Goal: Task Accomplishment & Management: Manage account settings

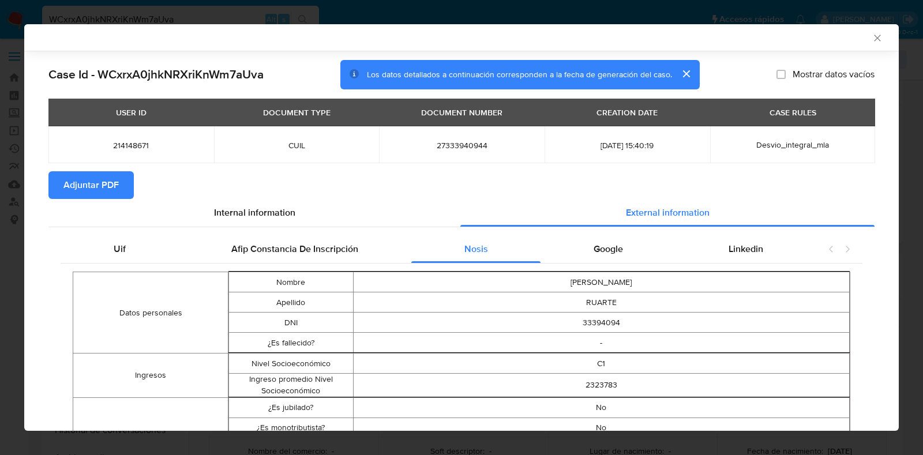
select select "10"
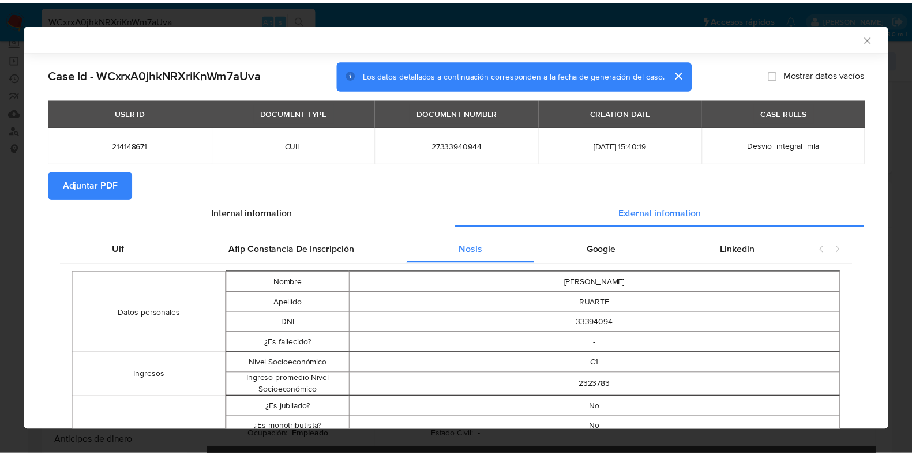
scroll to position [574, 0]
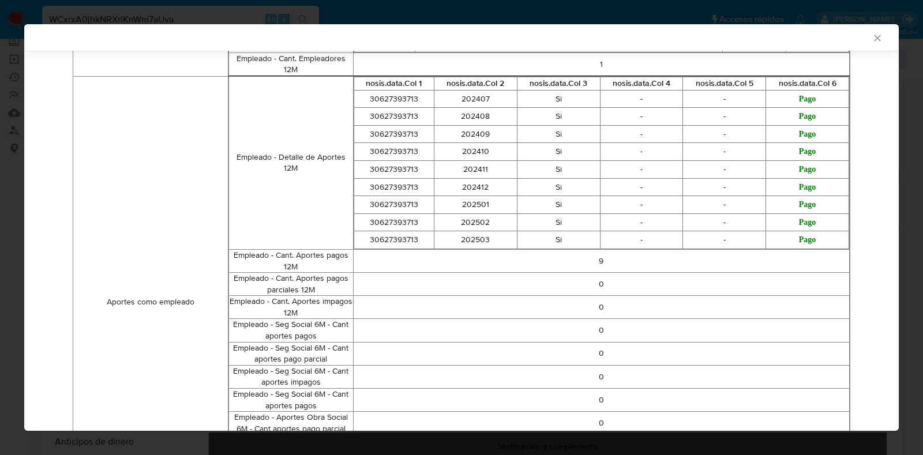
drag, startPoint x: 869, startPoint y: 39, endPoint x: 900, endPoint y: 154, distance: 119.1
click at [872, 39] on icon "Cerrar ventana" at bounding box center [878, 38] width 12 height 12
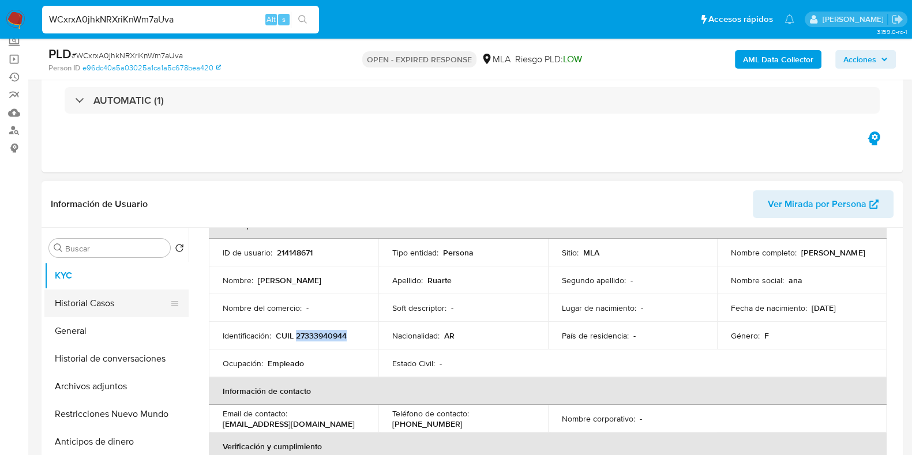
click at [104, 302] on button "Historial Casos" at bounding box center [111, 304] width 135 height 28
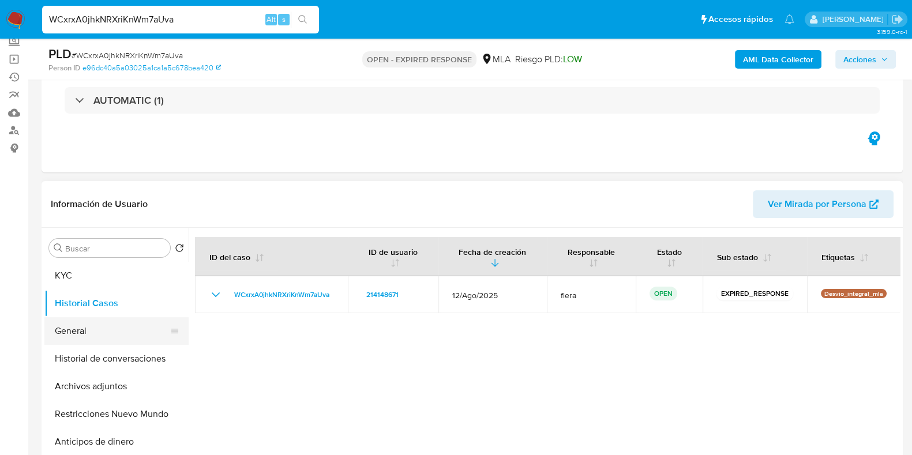
scroll to position [144, 0]
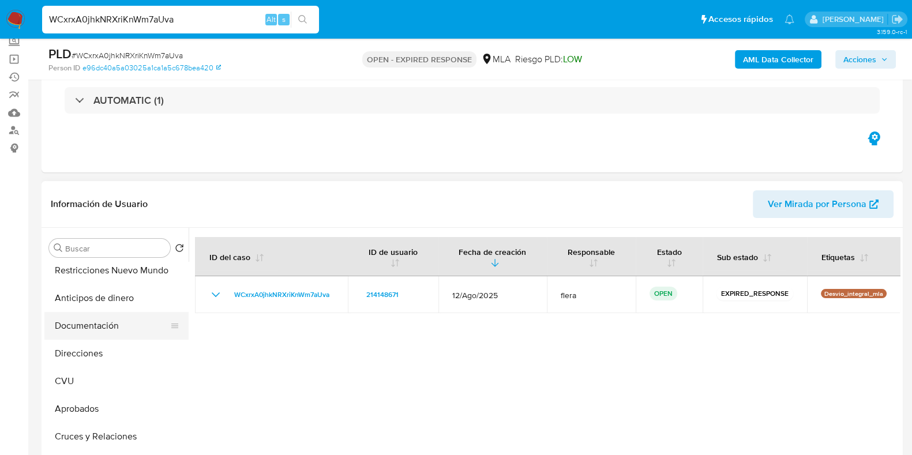
click at [80, 313] on button "Documentación" at bounding box center [111, 326] width 135 height 28
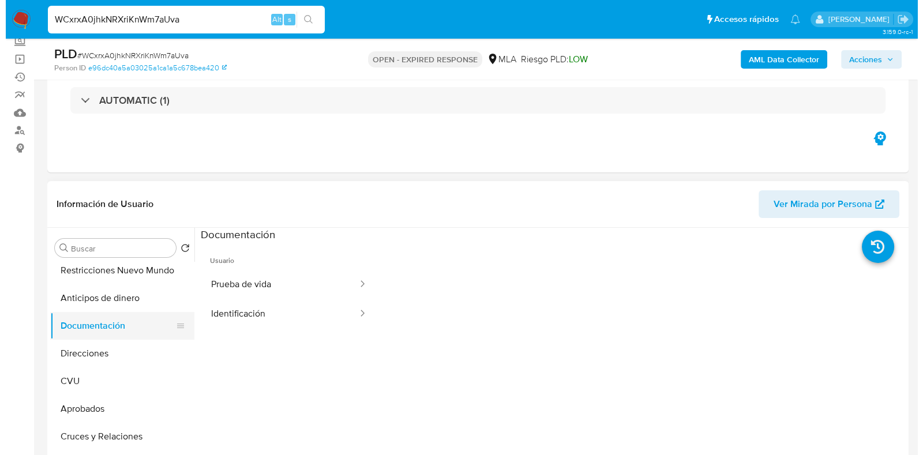
scroll to position [0, 0]
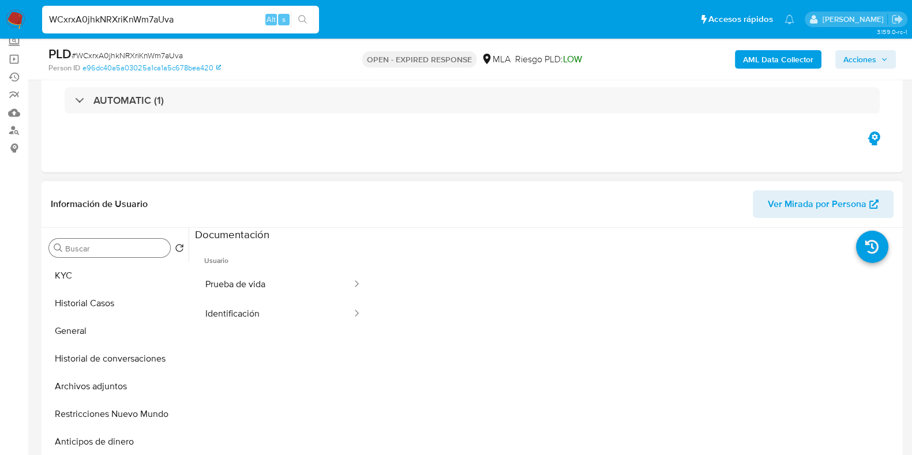
click at [83, 255] on div "Buscar" at bounding box center [109, 248] width 121 height 18
click at [84, 272] on button "KYC" at bounding box center [111, 276] width 135 height 28
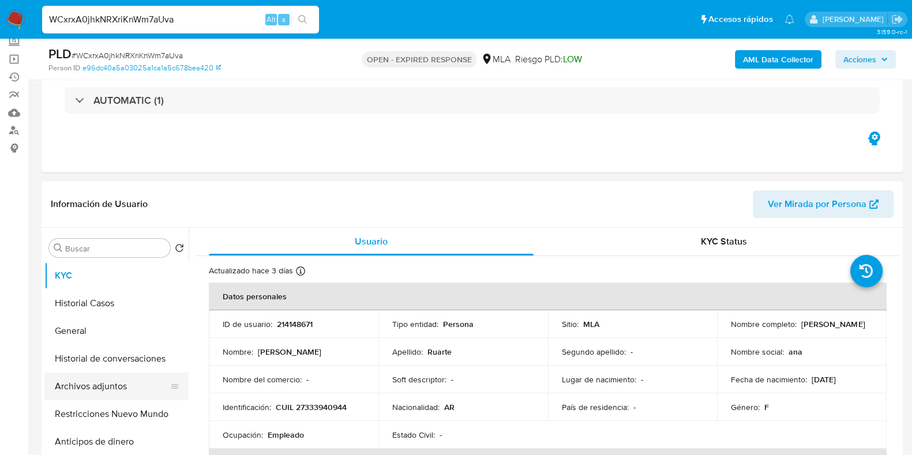
click at [78, 387] on button "Archivos adjuntos" at bounding box center [111, 387] width 135 height 28
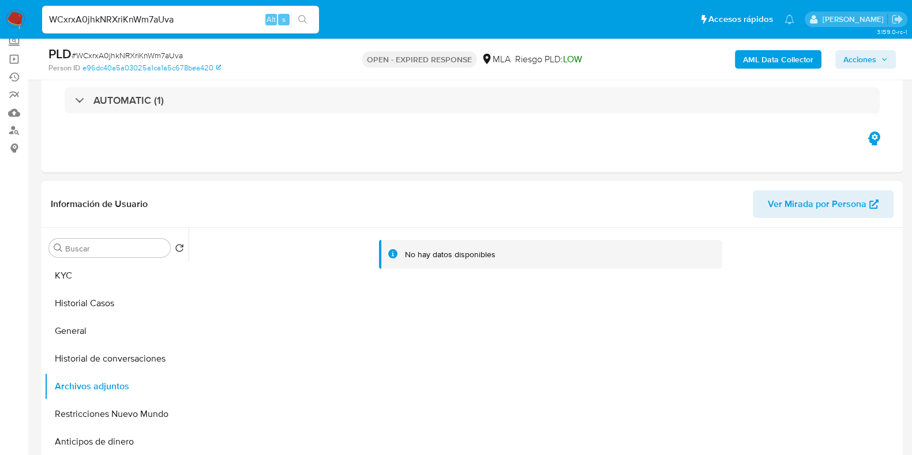
click at [775, 56] on b "AML Data Collector" at bounding box center [778, 59] width 70 height 18
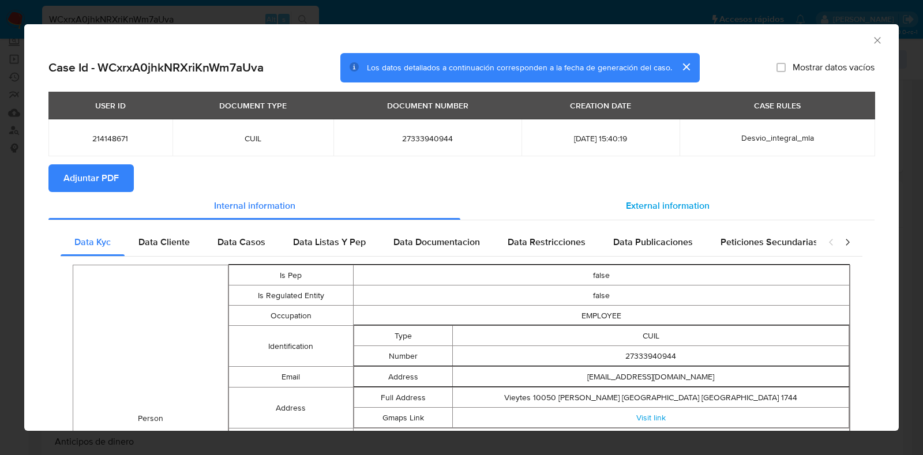
drag, startPoint x: 667, startPoint y: 189, endPoint x: 661, endPoint y: 199, distance: 11.9
click at [664, 194] on section "Case Id - WCxrxA0jhkNRXriKnWm7aUva Los datos detallados a continuación correspo…" at bounding box center [461, 412] width 826 height 719
click at [661, 199] on span "External information" at bounding box center [668, 205] width 84 height 13
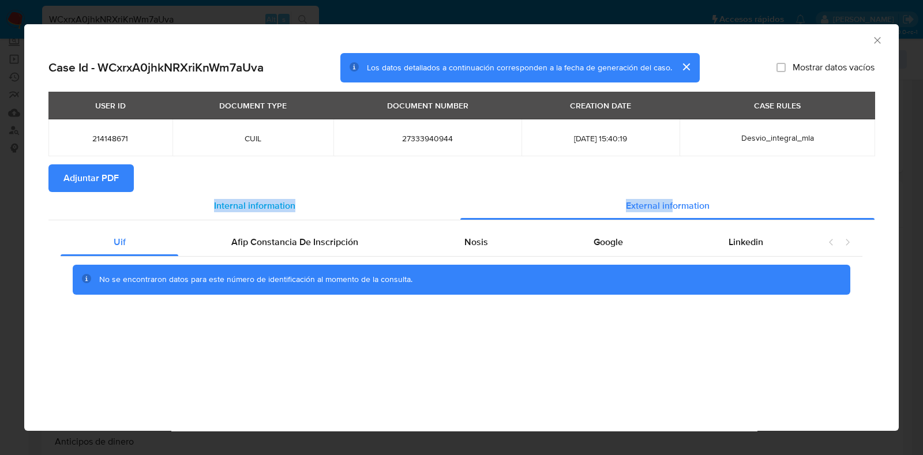
click at [209, 202] on div "Internal information" at bounding box center [254, 206] width 412 height 28
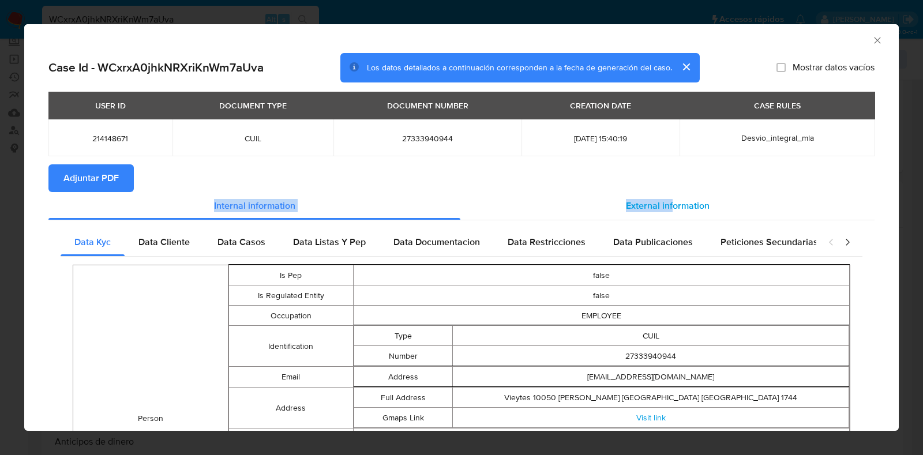
click at [611, 210] on div "External information" at bounding box center [668, 206] width 414 height 28
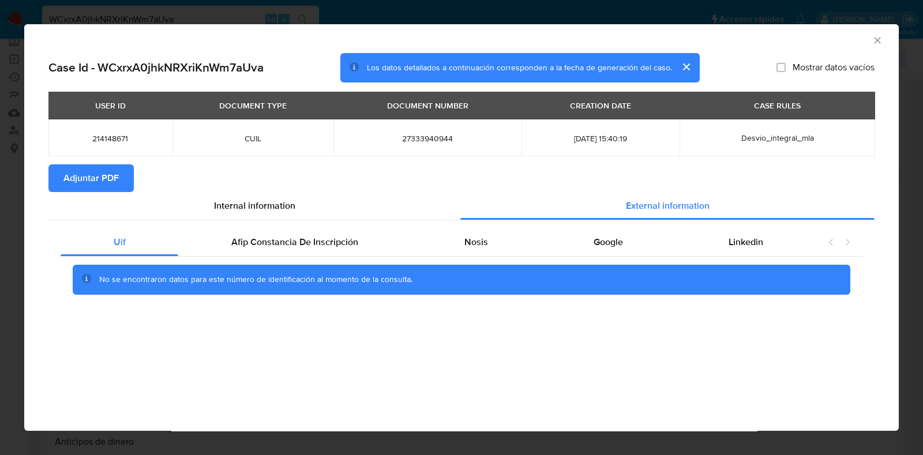
click at [466, 227] on div "Uif Afip Constancia De Inscripción Nosis Google Linkedin No se encontraron dato…" at bounding box center [461, 265] width 826 height 91
click at [466, 235] on span "Nosis" at bounding box center [477, 241] width 24 height 13
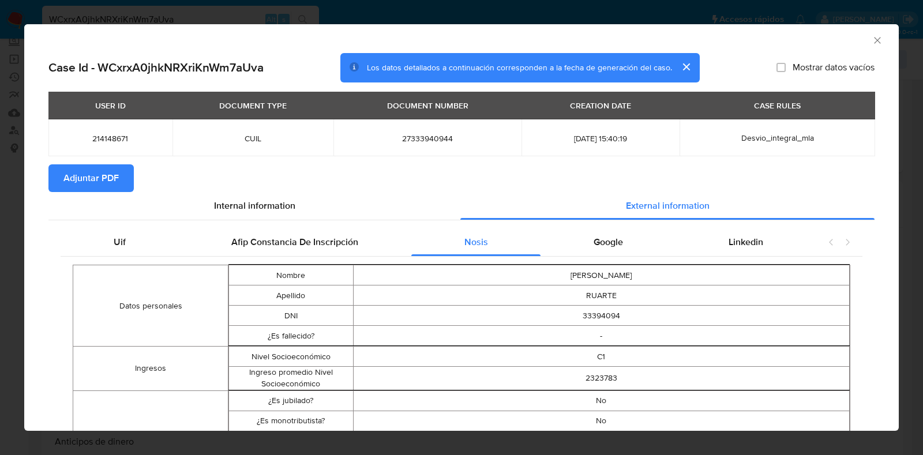
click at [93, 186] on span "Adjuntar PDF" at bounding box center [90, 178] width 55 height 25
click at [872, 40] on icon "Cerrar ventana" at bounding box center [878, 41] width 12 height 12
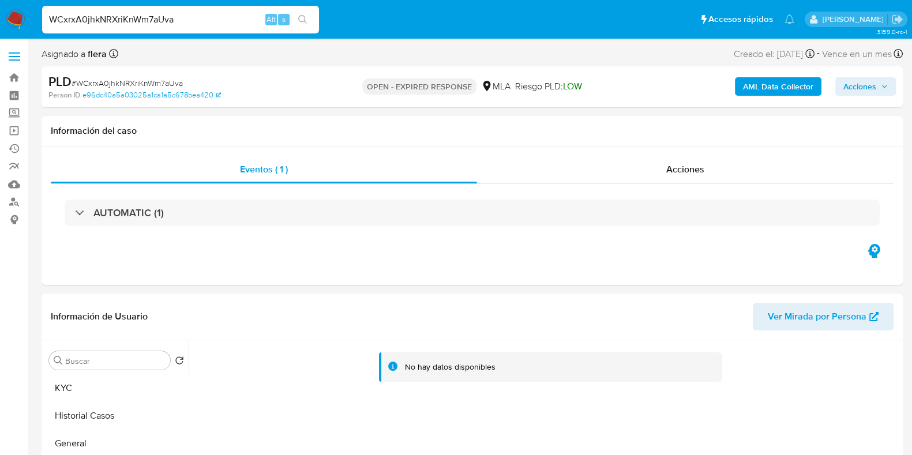
click at [127, 82] on span "# WCxrxA0jhkNRXriKnWm7aUva" at bounding box center [127, 83] width 111 height 12
copy span "WCxrxA0jhkNRXriKnWm7aUva"
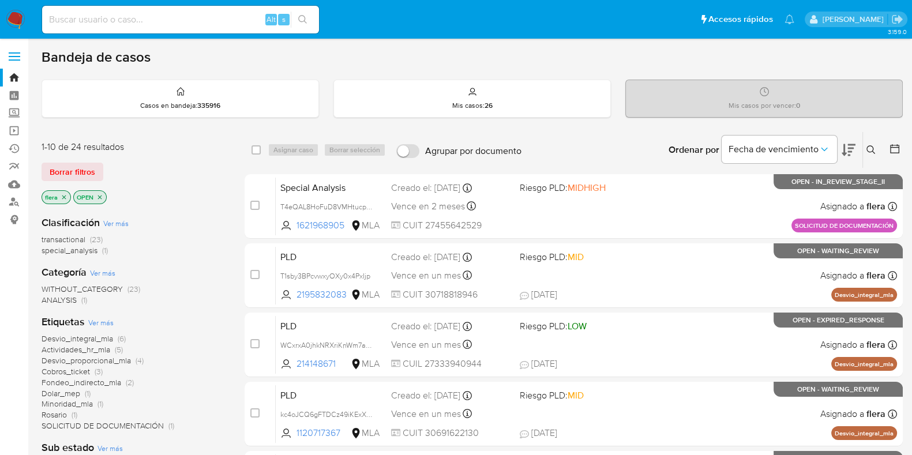
click at [869, 152] on icon at bounding box center [871, 149] width 9 height 9
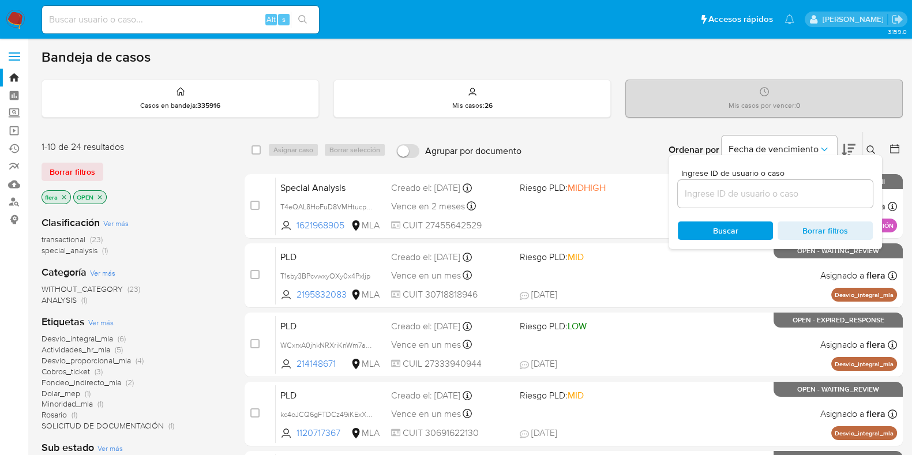
click at [730, 196] on input at bounding box center [775, 193] width 195 height 15
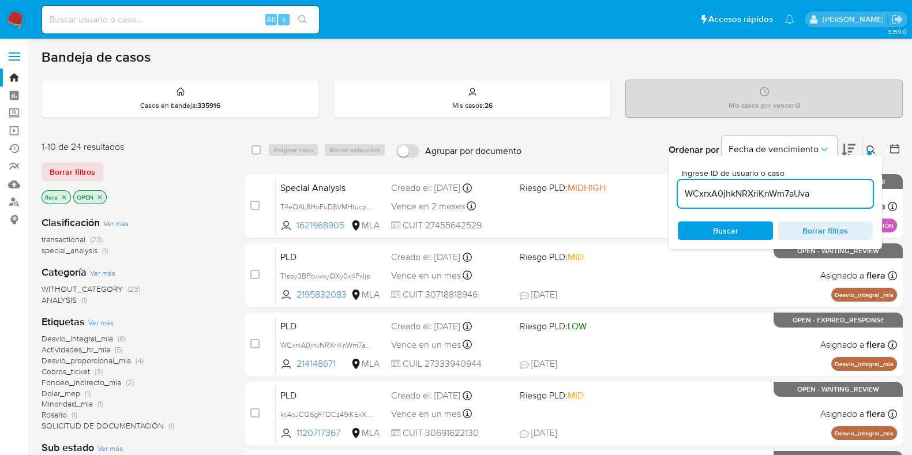
type input "WCxrxA0jhkNRXriKnWm7aUva"
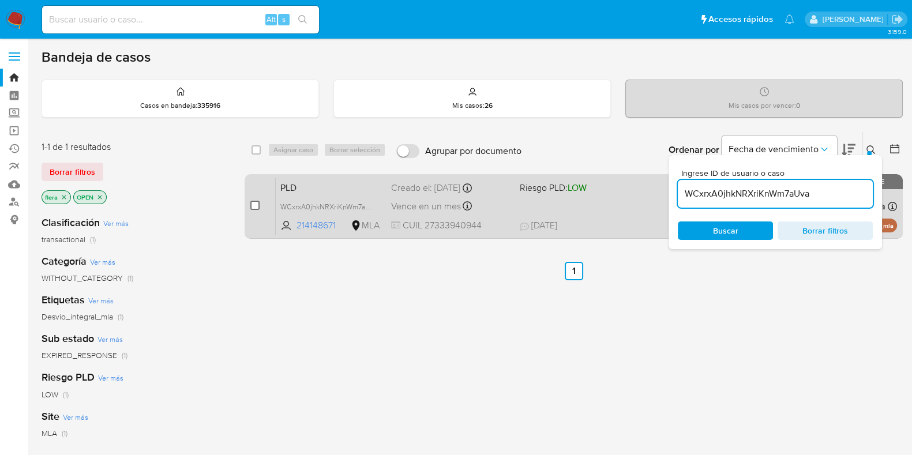
click at [256, 203] on input "checkbox" at bounding box center [254, 205] width 9 height 9
checkbox input "true"
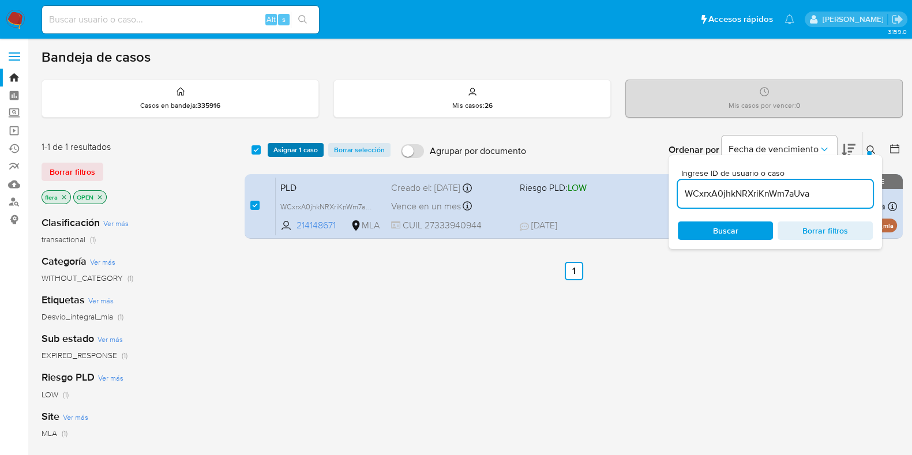
click at [289, 148] on span "Asignar 1 caso" at bounding box center [296, 150] width 44 height 12
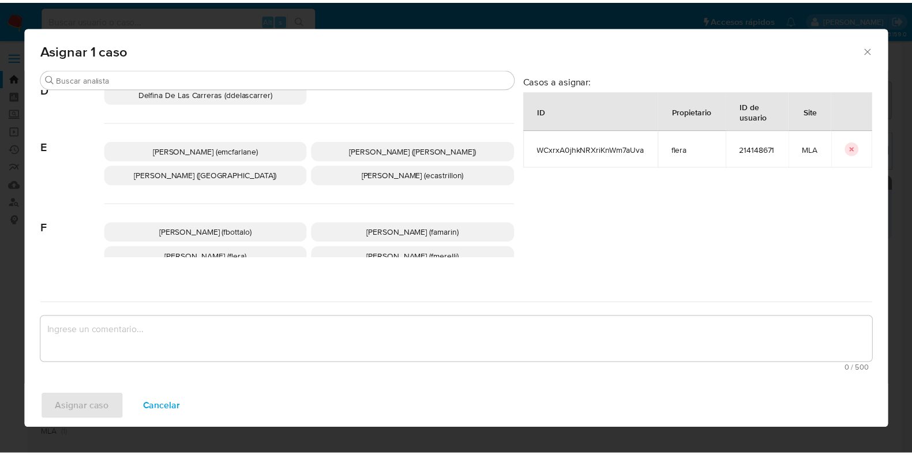
scroll to position [216, 0]
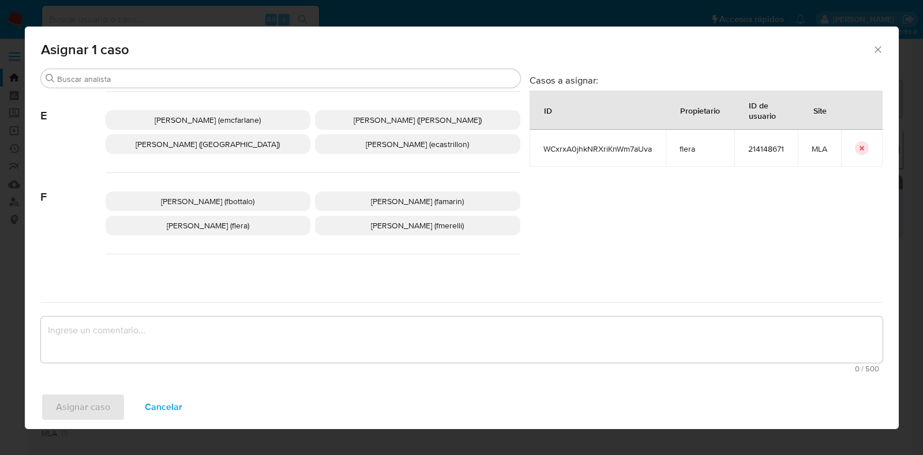
click at [230, 225] on span "Florencia Cecilia Lera (flera)" at bounding box center [208, 226] width 83 height 12
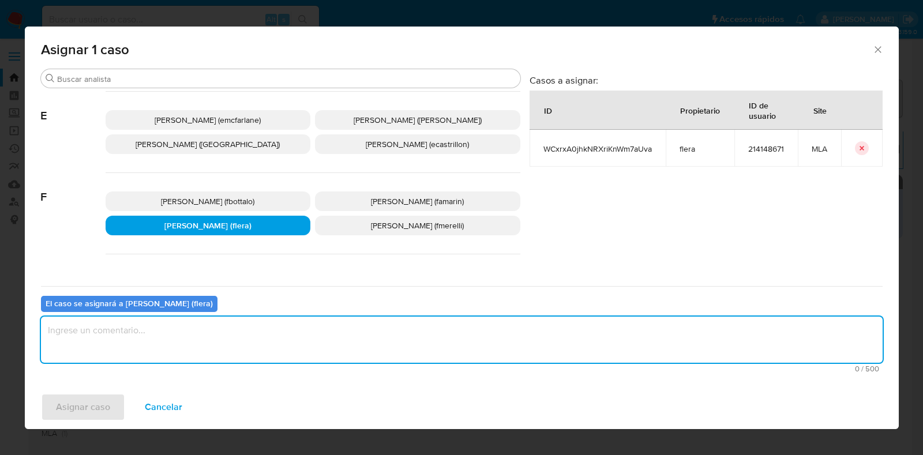
click at [202, 337] on textarea "assign-modal" at bounding box center [462, 340] width 842 height 46
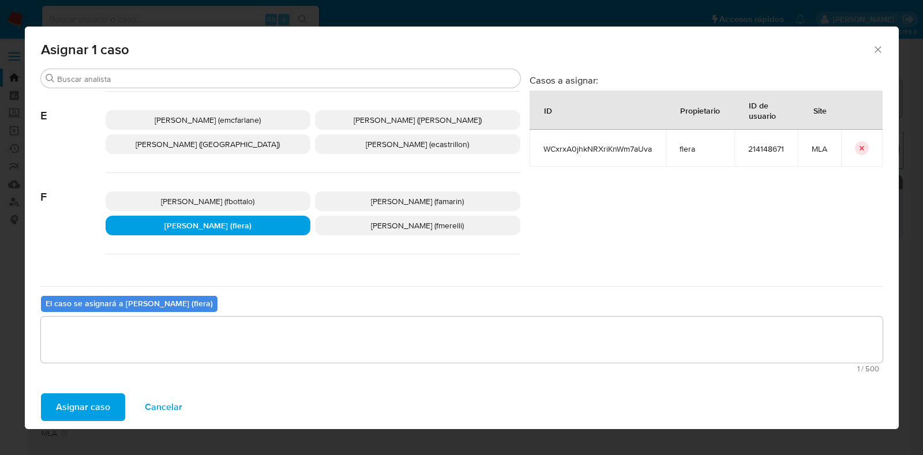
click at [87, 408] on span "Asignar caso" at bounding box center [83, 407] width 54 height 25
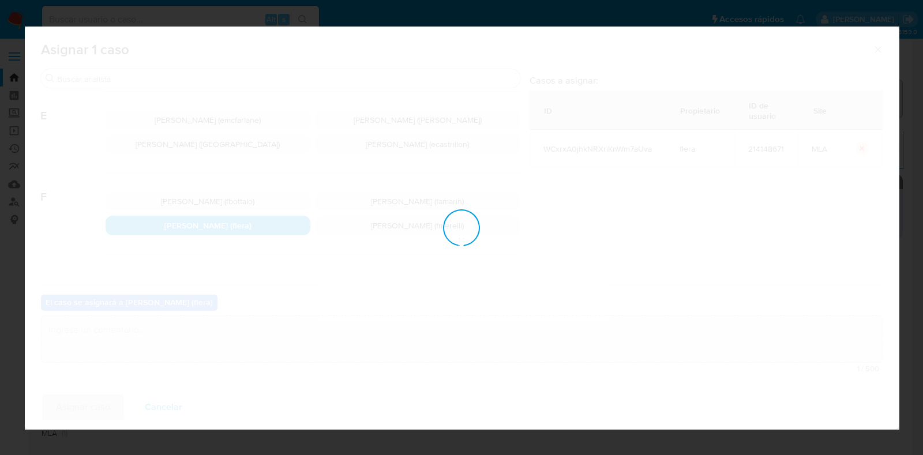
checkbox input "false"
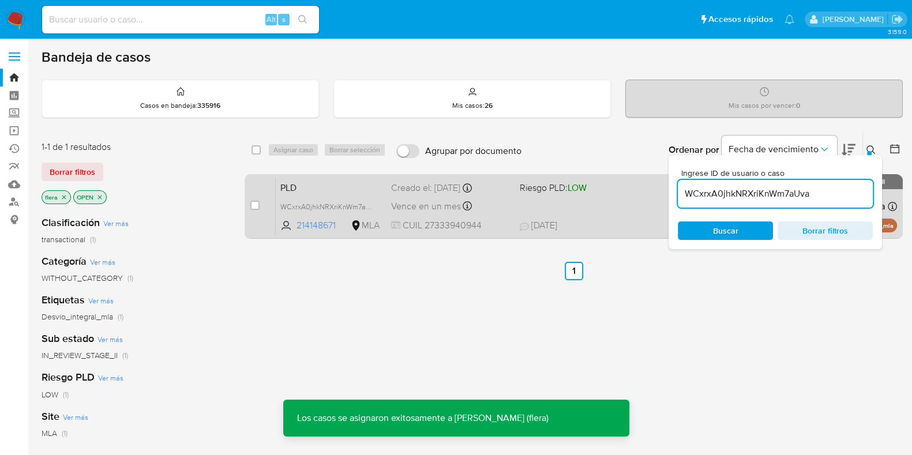
click at [308, 186] on span "PLD" at bounding box center [331, 186] width 102 height 15
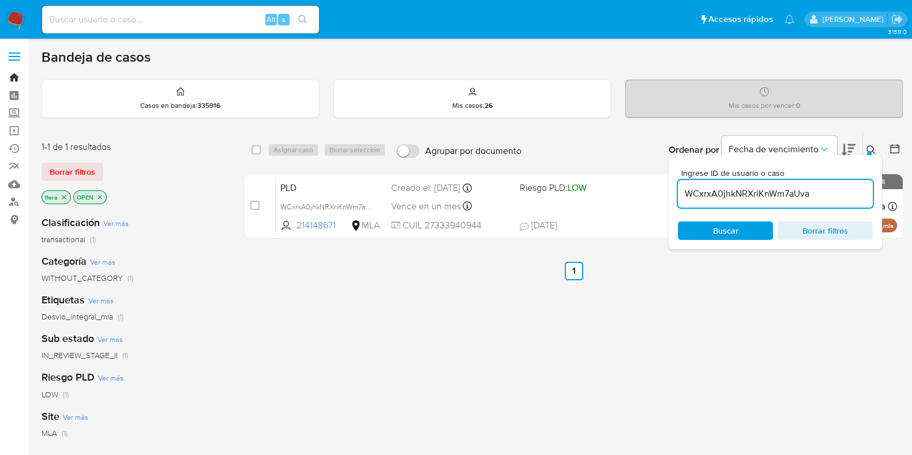
click at [14, 81] on link "Bandeja" at bounding box center [68, 78] width 137 height 18
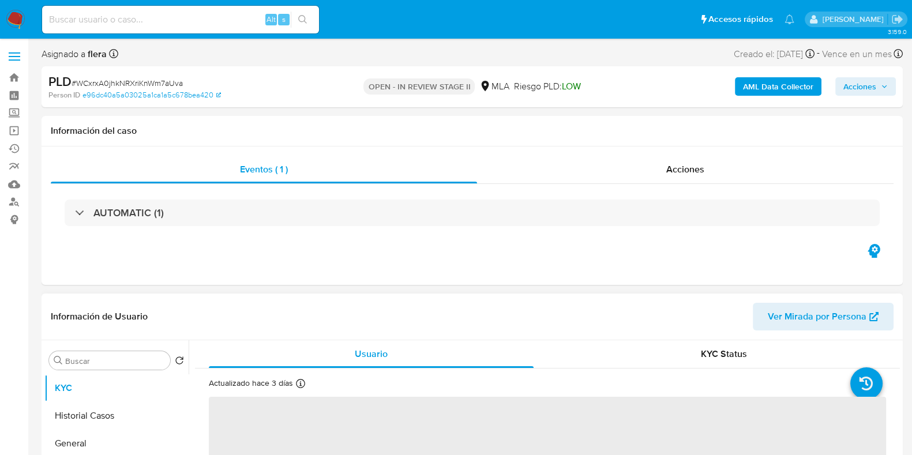
select select "10"
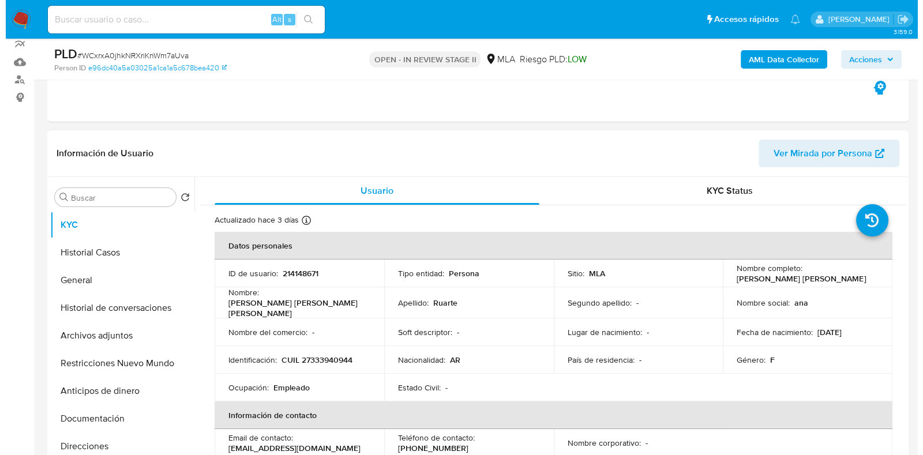
scroll to position [144, 0]
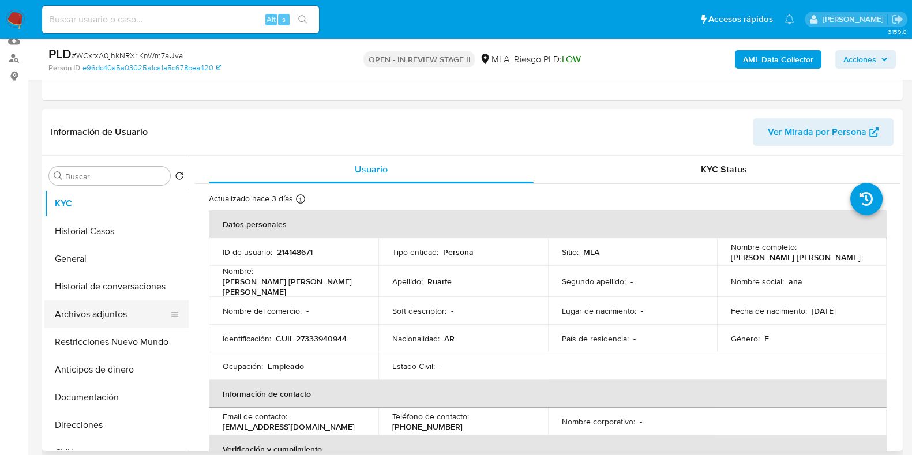
click at [126, 312] on button "Archivos adjuntos" at bounding box center [111, 315] width 135 height 28
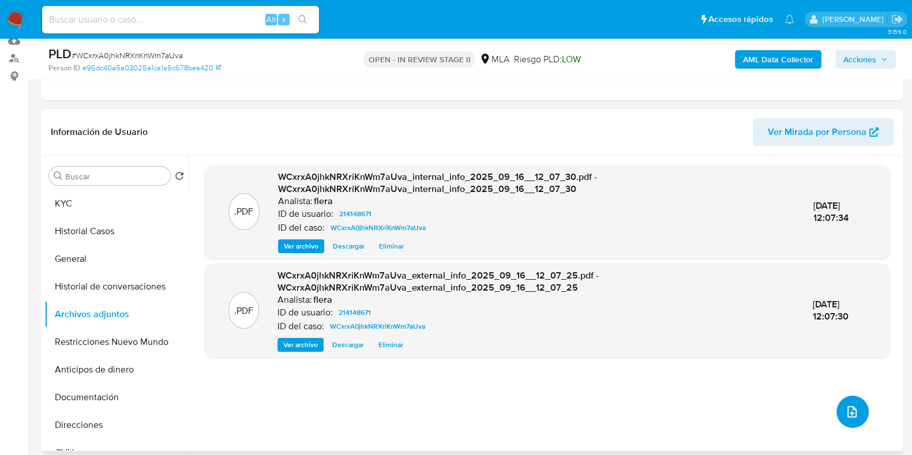
click at [847, 413] on icon "upload-file" at bounding box center [852, 412] width 14 height 14
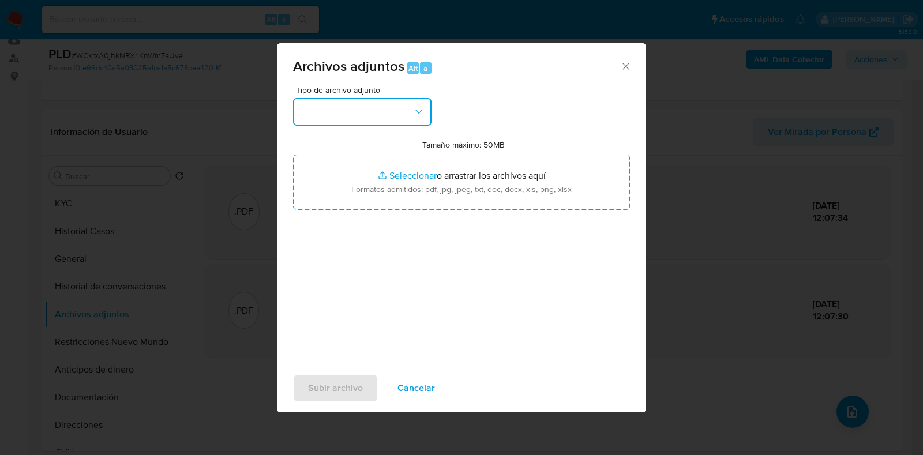
click at [367, 109] on button "button" at bounding box center [362, 112] width 139 height 28
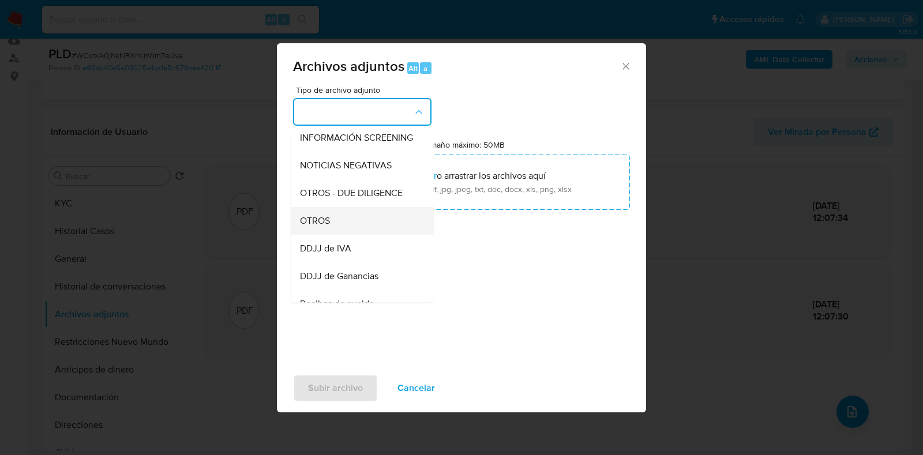
click at [357, 235] on div "OTROS" at bounding box center [359, 221] width 118 height 28
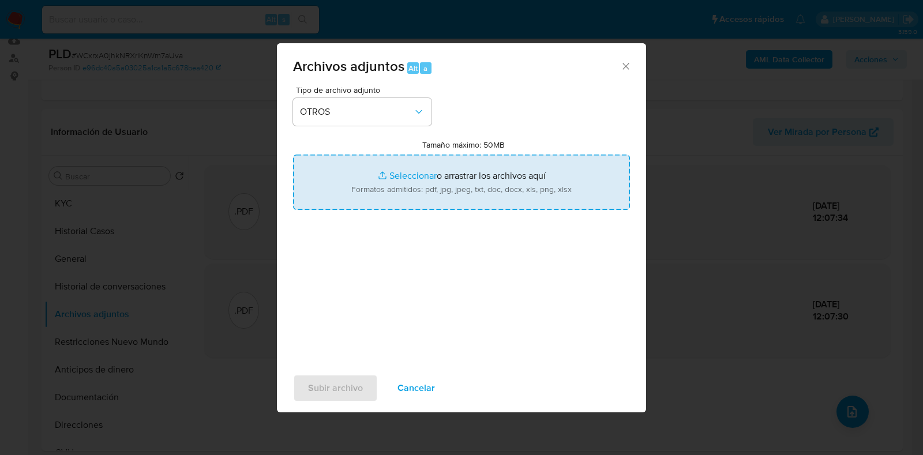
type input "C:\fakepath\NOSIS_Manager_InformeIndividual_27333940944_654930_20250916120528.p…"
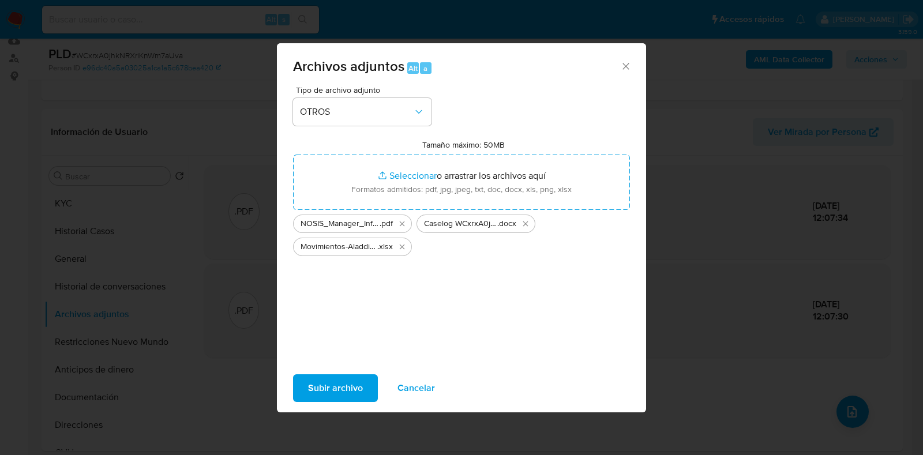
click at [334, 394] on span "Subir archivo" at bounding box center [335, 388] width 55 height 25
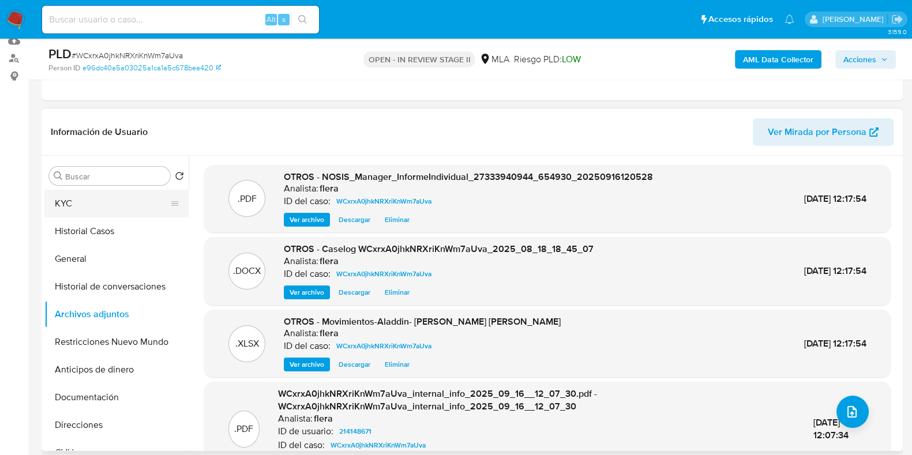
click at [124, 197] on button "KYC" at bounding box center [111, 204] width 135 height 28
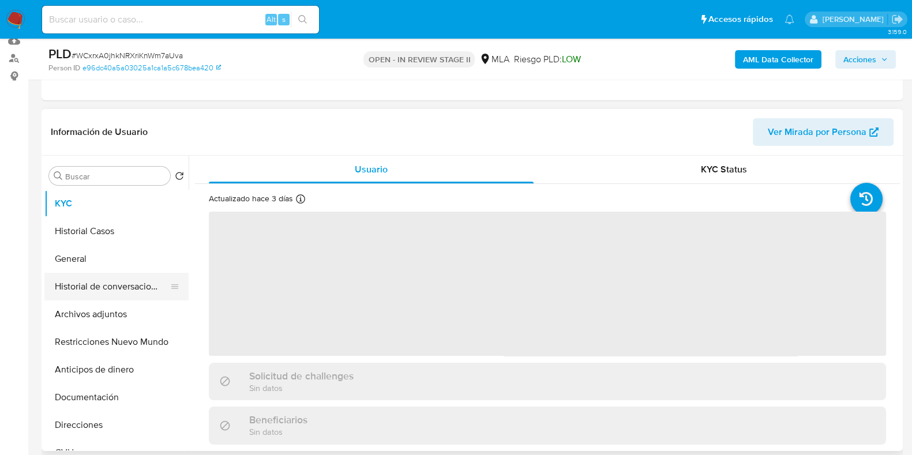
click at [122, 294] on button "Historial de conversaciones" at bounding box center [111, 287] width 135 height 28
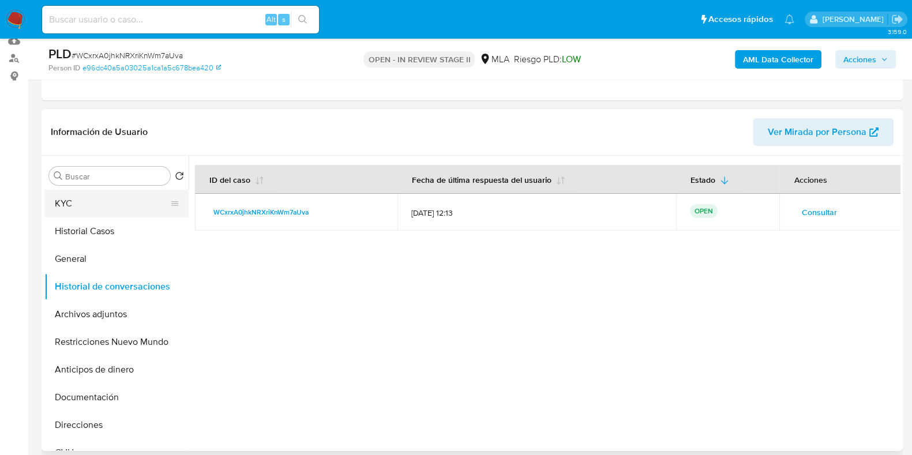
click at [119, 201] on button "KYC" at bounding box center [111, 204] width 135 height 28
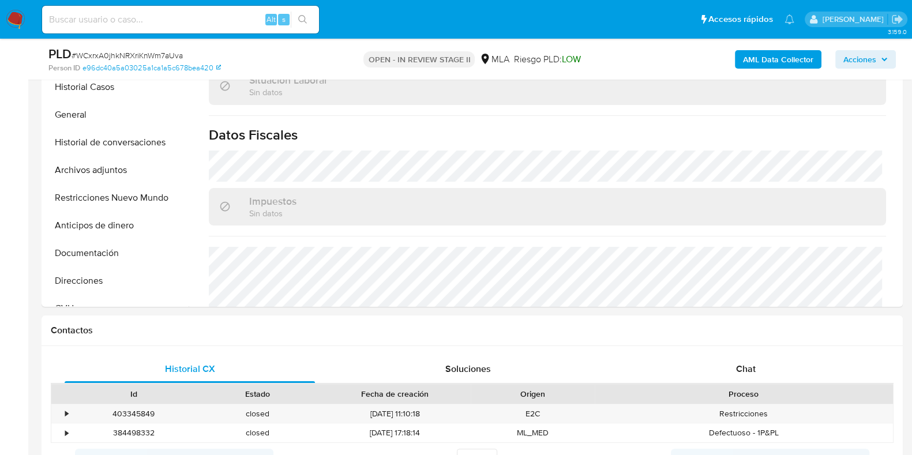
scroll to position [433, 0]
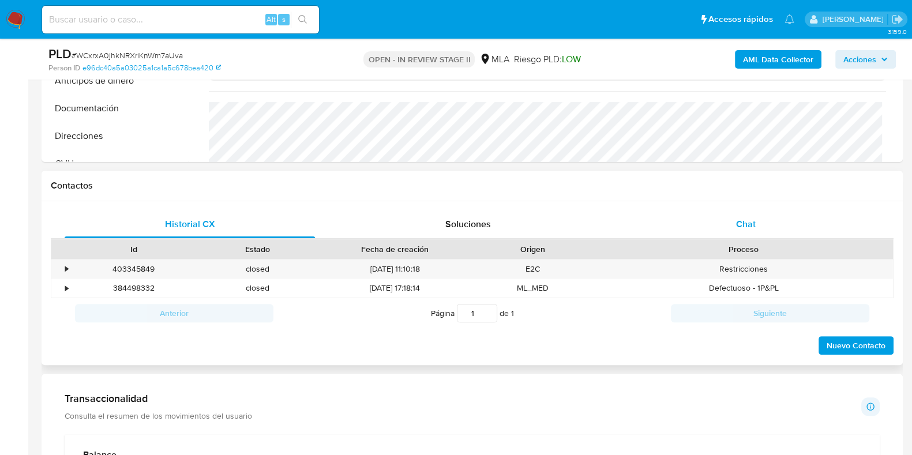
click at [757, 223] on div "Chat" at bounding box center [746, 225] width 250 height 28
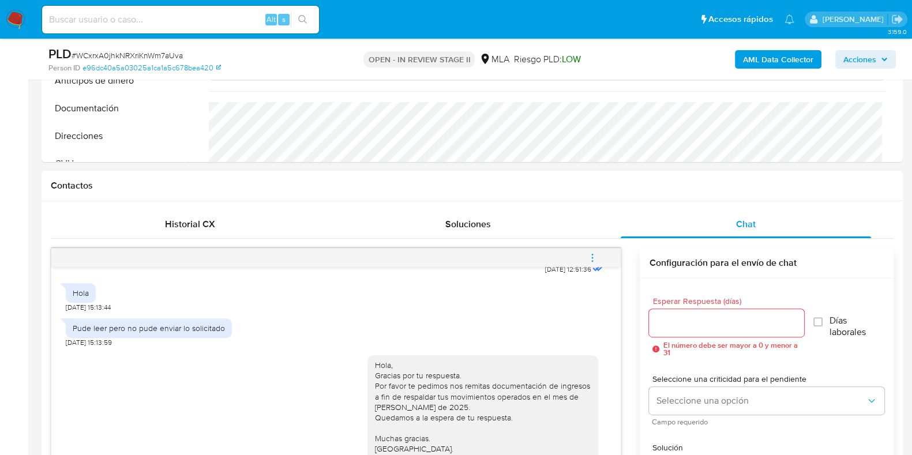
scroll to position [504, 0]
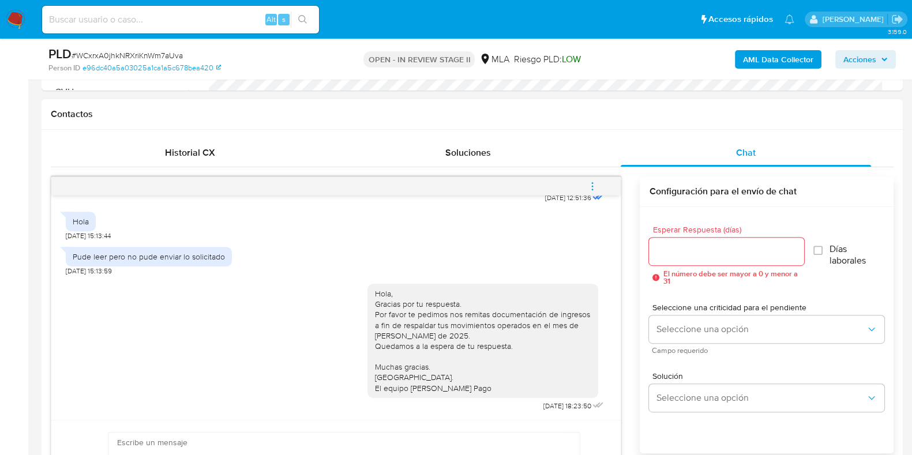
click at [592, 185] on icon "menu-action" at bounding box center [592, 186] width 10 height 10
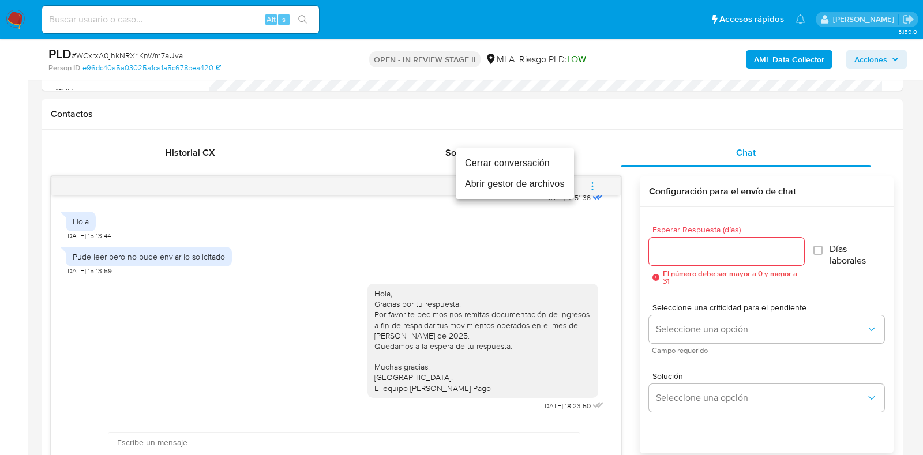
click at [483, 162] on li "Cerrar conversación" at bounding box center [515, 163] width 118 height 21
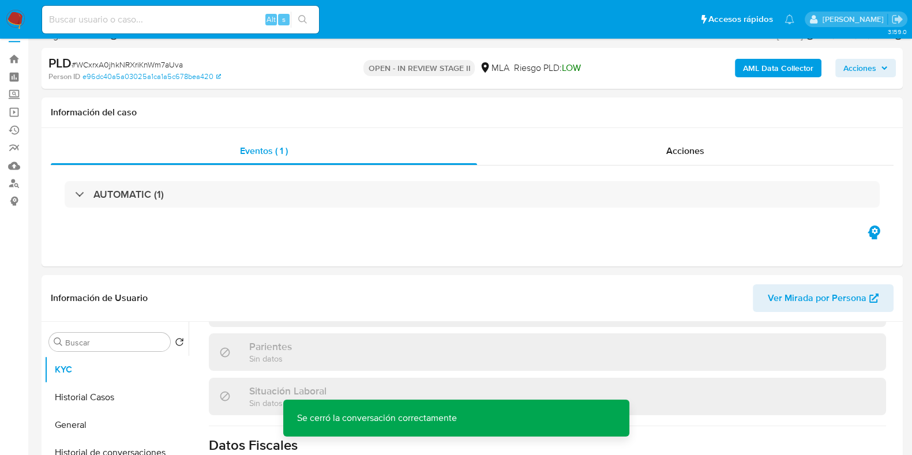
scroll to position [0, 0]
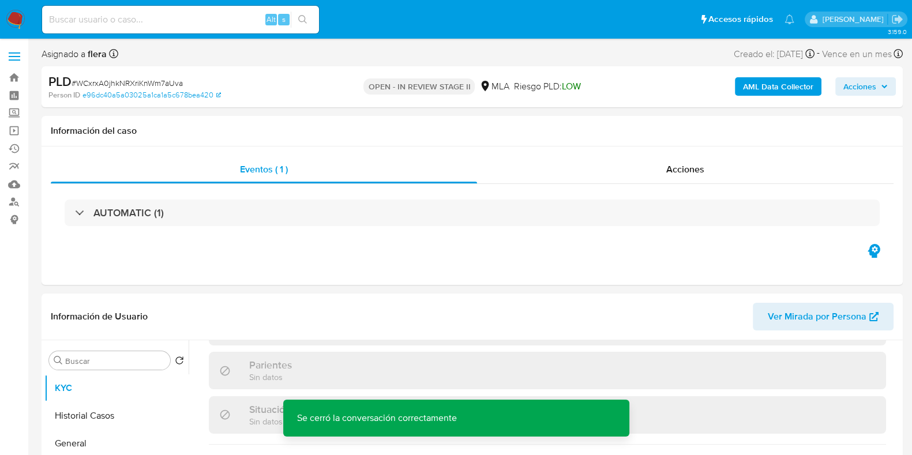
click at [882, 92] on span "Acciones" at bounding box center [866, 86] width 44 height 16
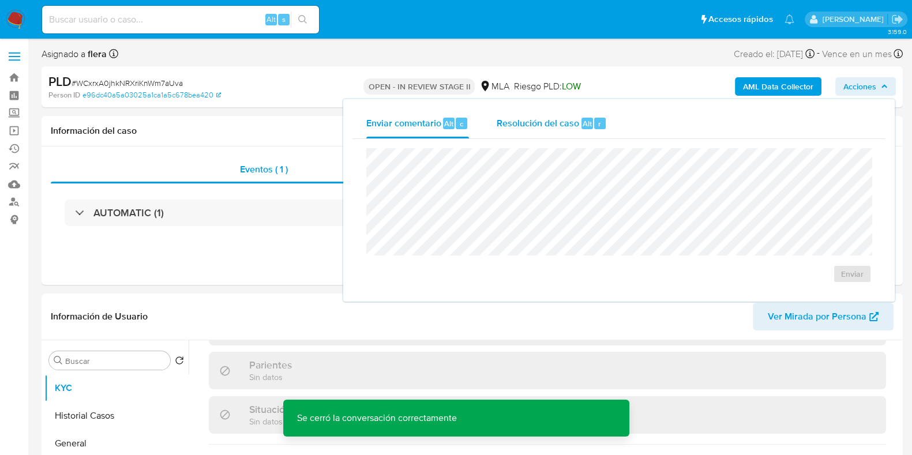
click at [563, 119] on span "Resolución del caso" at bounding box center [538, 123] width 83 height 13
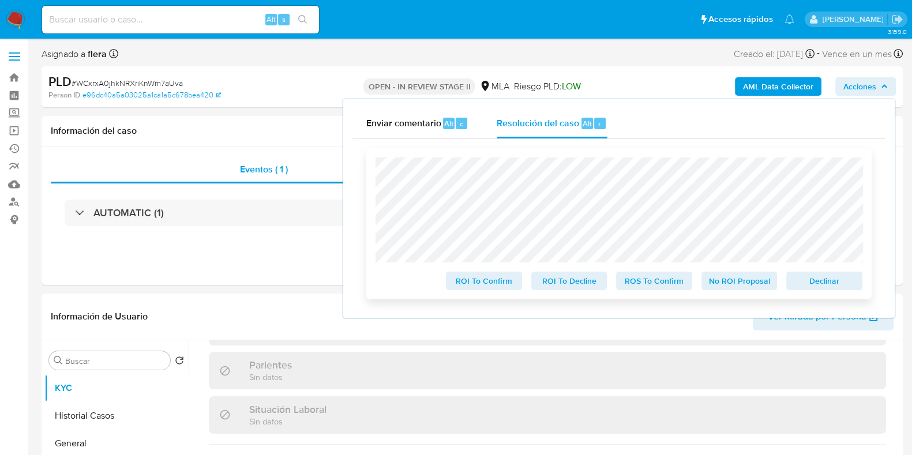
click at [729, 286] on span "No ROI Proposal" at bounding box center [740, 281] width 60 height 16
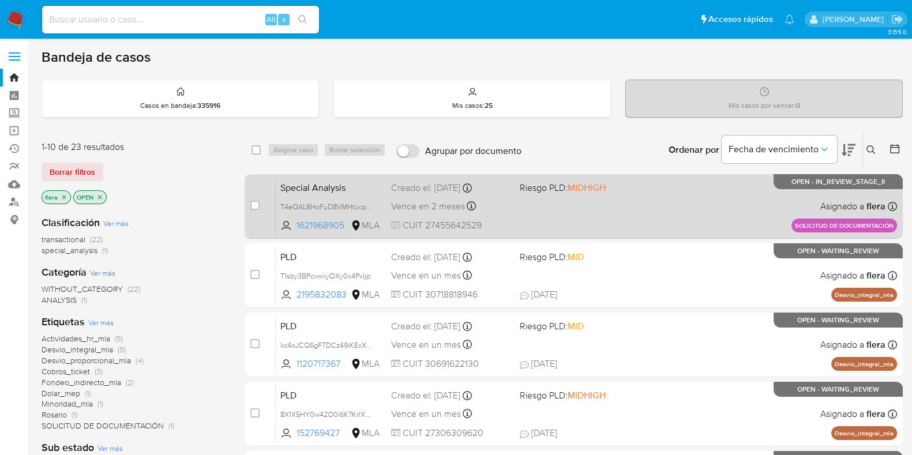
click at [379, 200] on span "T4eQAL8HoFuD8VMHtucpcoDf" at bounding box center [331, 206] width 102 height 13
click at [380, 189] on span "Special Analysis" at bounding box center [331, 186] width 102 height 15
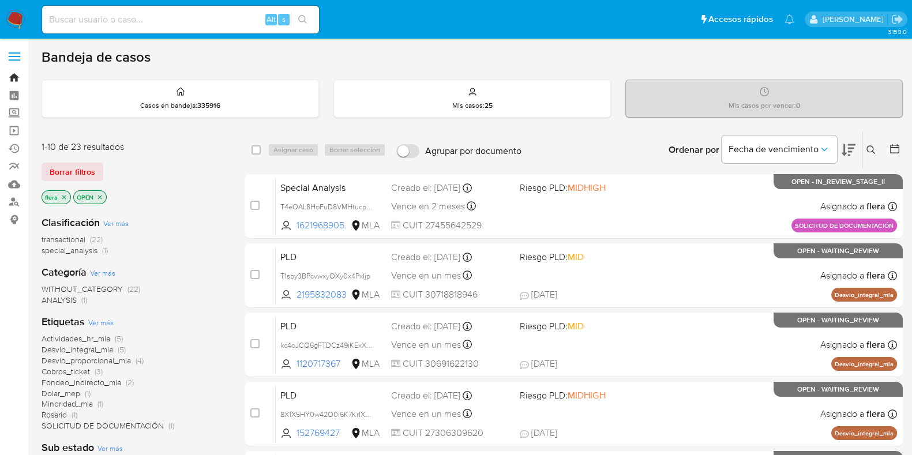
click at [13, 77] on link "Bandeja" at bounding box center [68, 78] width 137 height 18
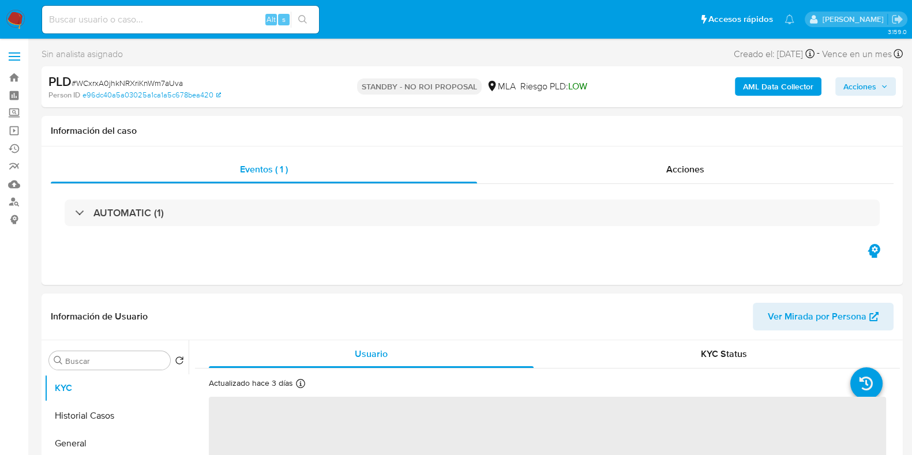
select select "10"
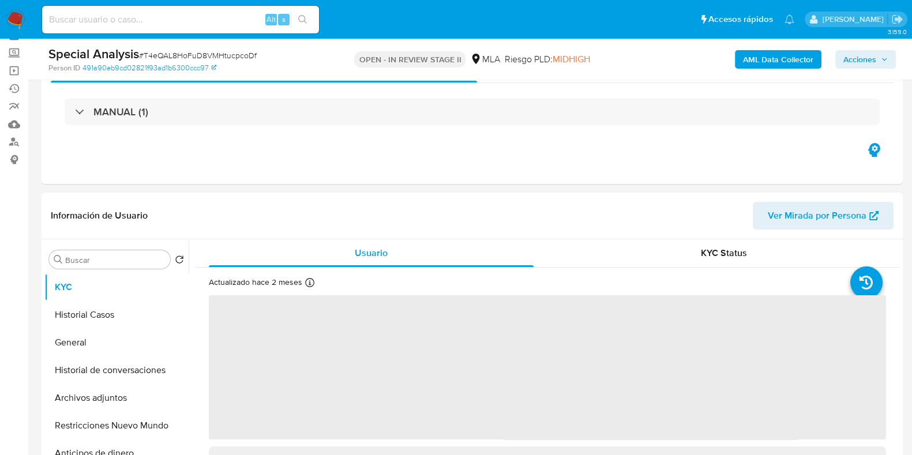
scroll to position [144, 0]
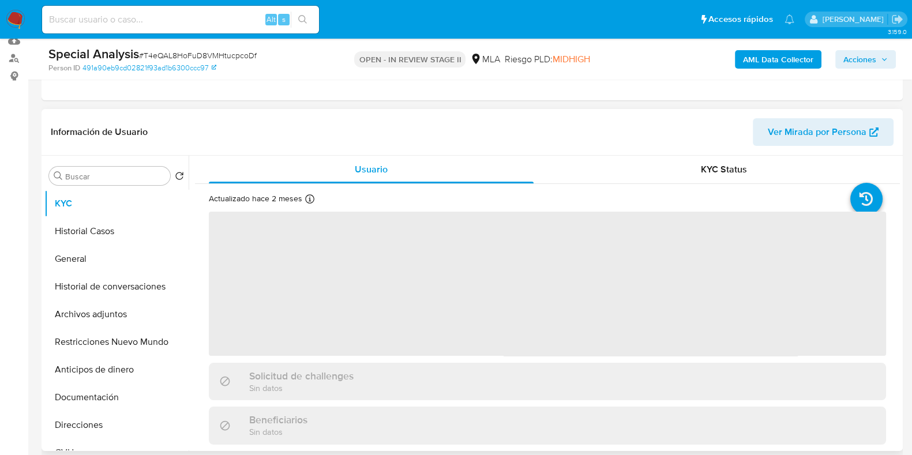
select select "10"
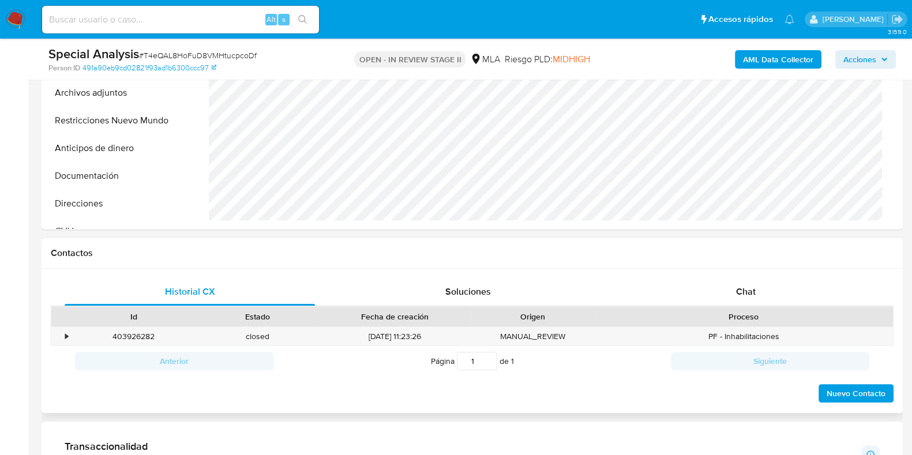
scroll to position [433, 0]
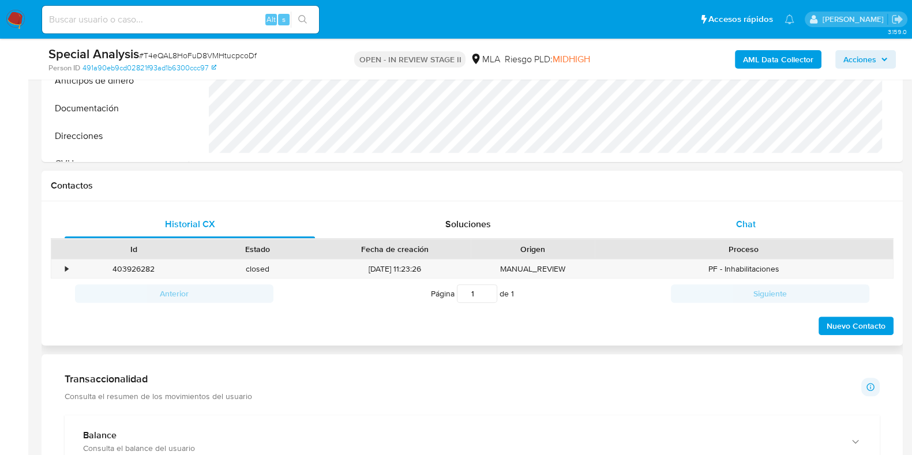
click at [745, 218] on span "Chat" at bounding box center [746, 224] width 20 height 13
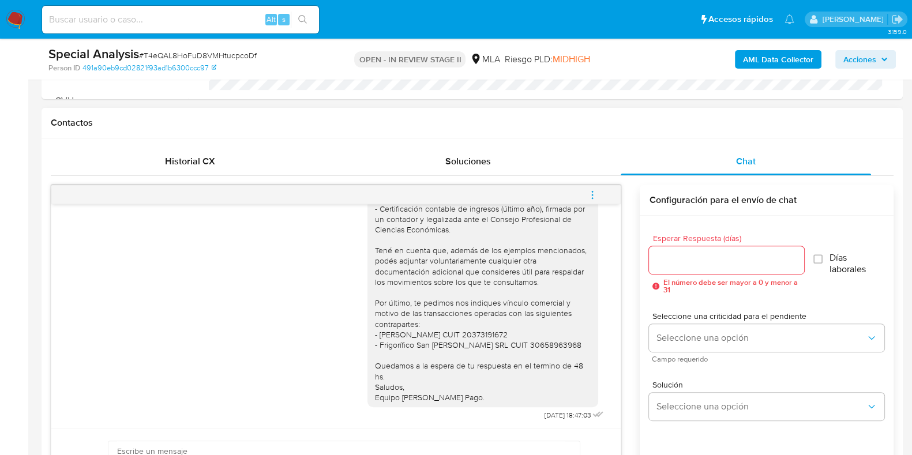
scroll to position [577, 0]
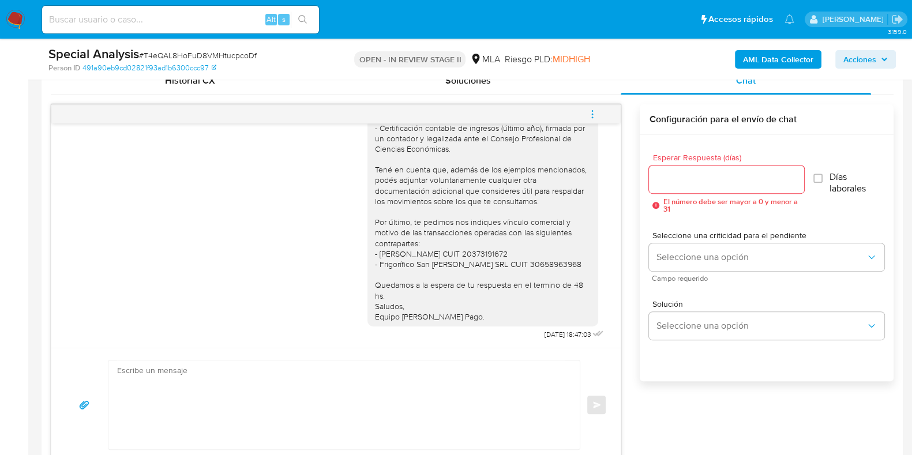
click at [589, 105] on span "menu-action" at bounding box center [592, 114] width 10 height 28
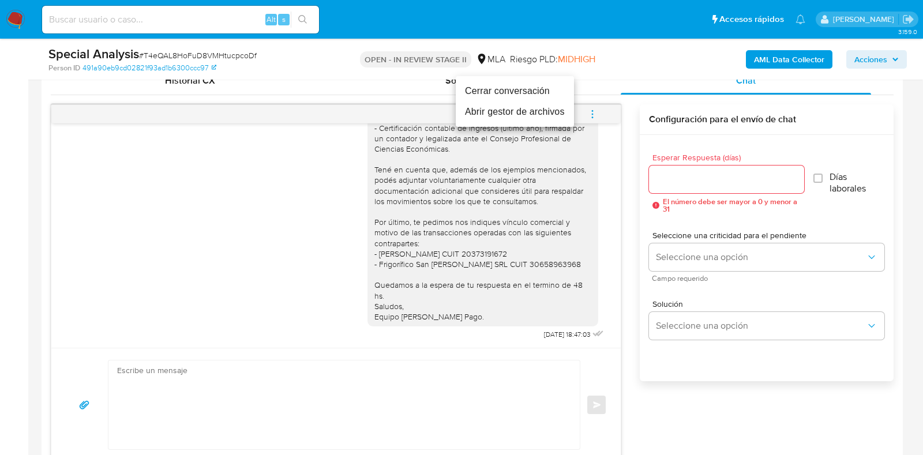
click at [509, 88] on li "Cerrar conversación" at bounding box center [515, 91] width 118 height 21
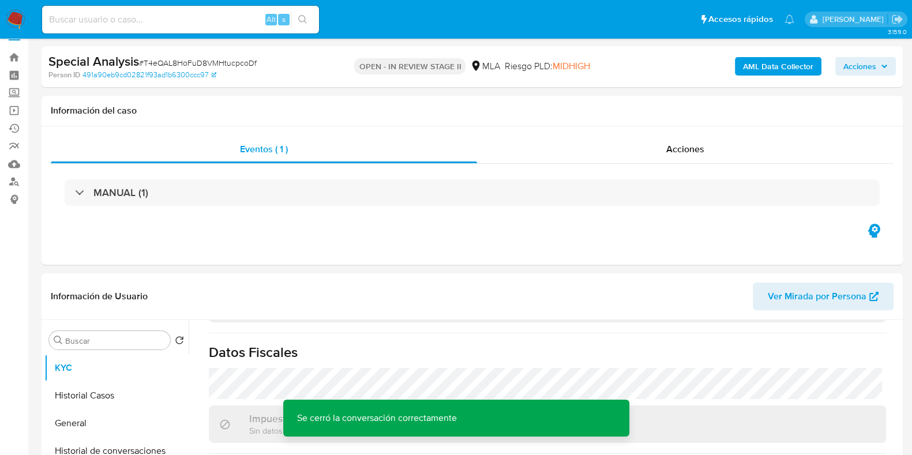
scroll to position [0, 0]
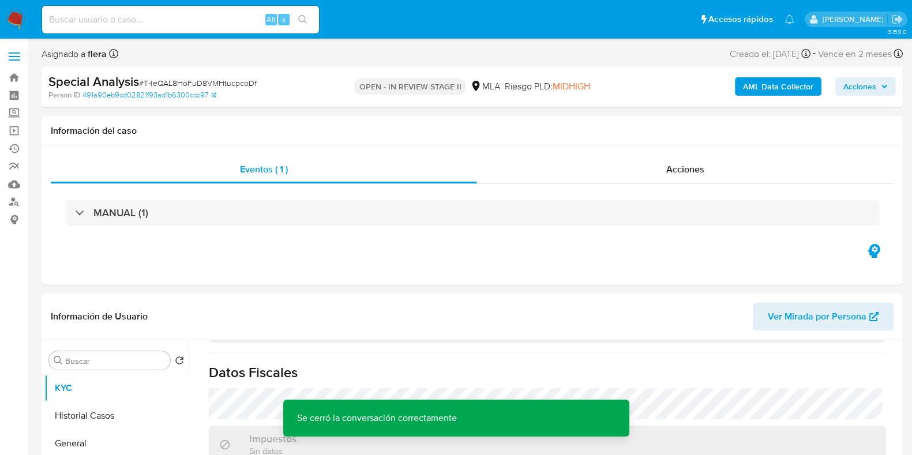
click at [853, 81] on span "Acciones" at bounding box center [860, 86] width 33 height 18
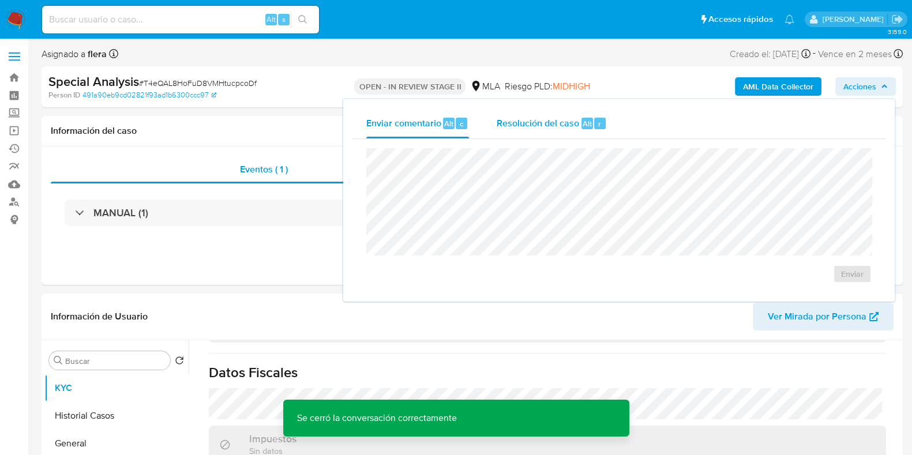
click at [588, 122] on span "Alt" at bounding box center [587, 123] width 9 height 11
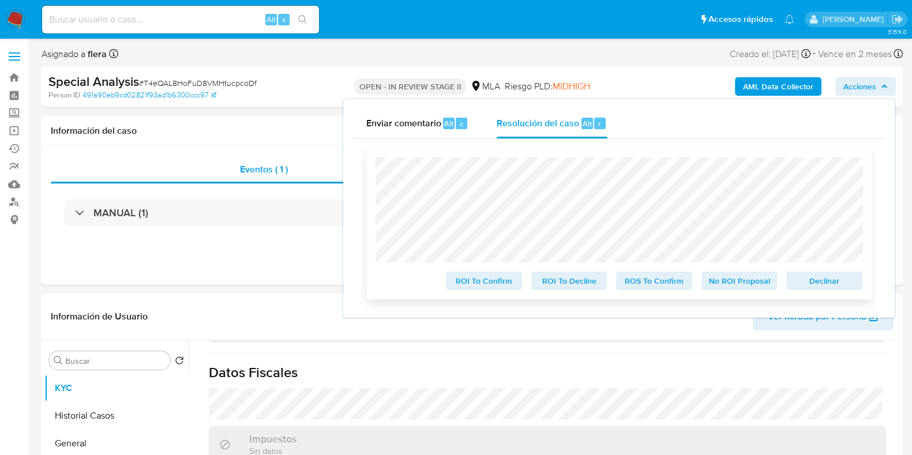
click at [744, 283] on span "No ROI Proposal" at bounding box center [740, 281] width 60 height 16
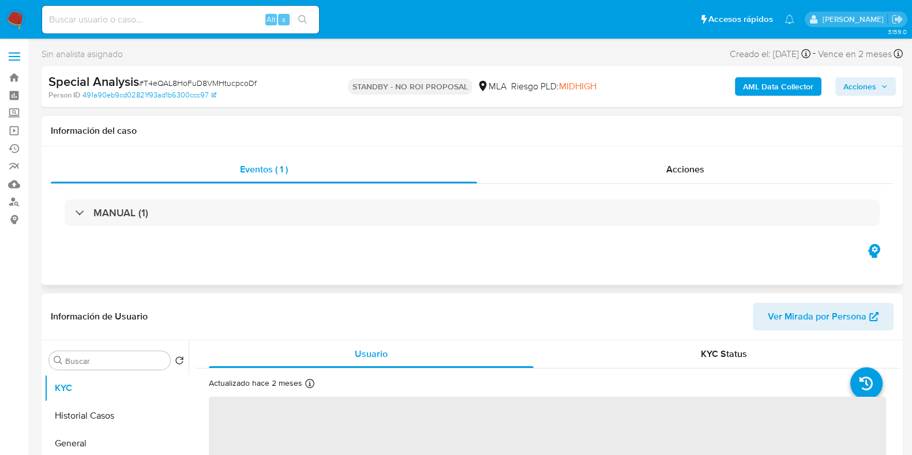
select select "10"
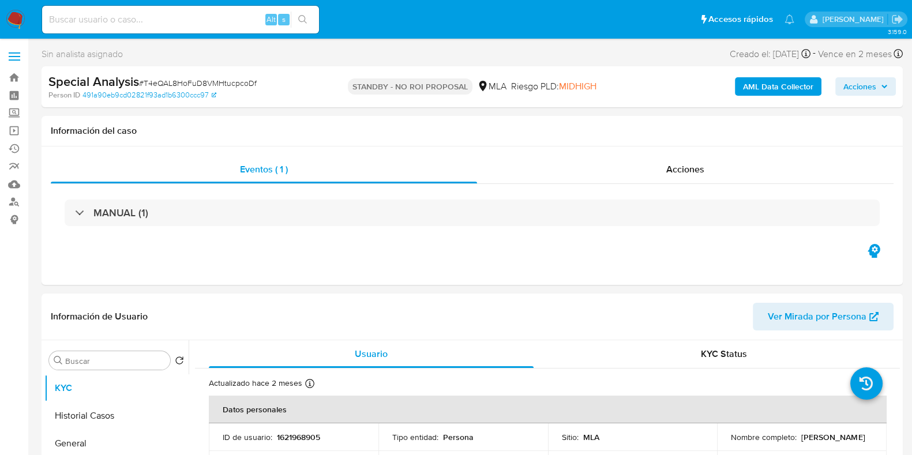
click at [169, 85] on span "# T4eQAL8HoFuD8VMHtucpcoDf" at bounding box center [198, 83] width 118 height 12
copy span "T4eQAL8HoFuD8VMHtucpcoDf"
click at [116, 23] on input at bounding box center [180, 19] width 277 height 15
paste input "aivddITWetKD32tfvQGv38D5"
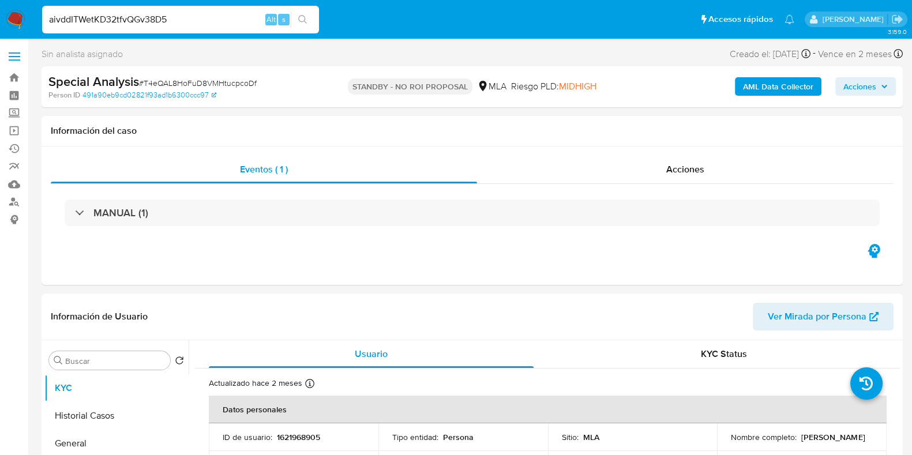
type input "aivddITWetKD32tfvQGv38D5"
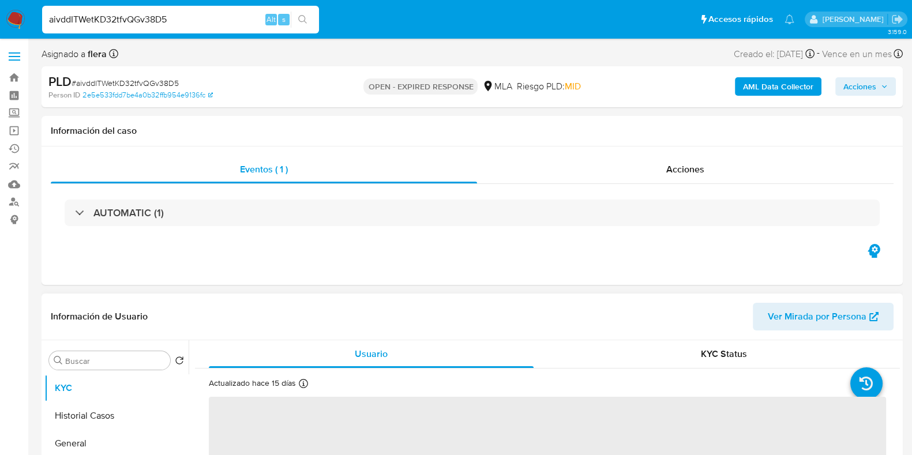
select select "10"
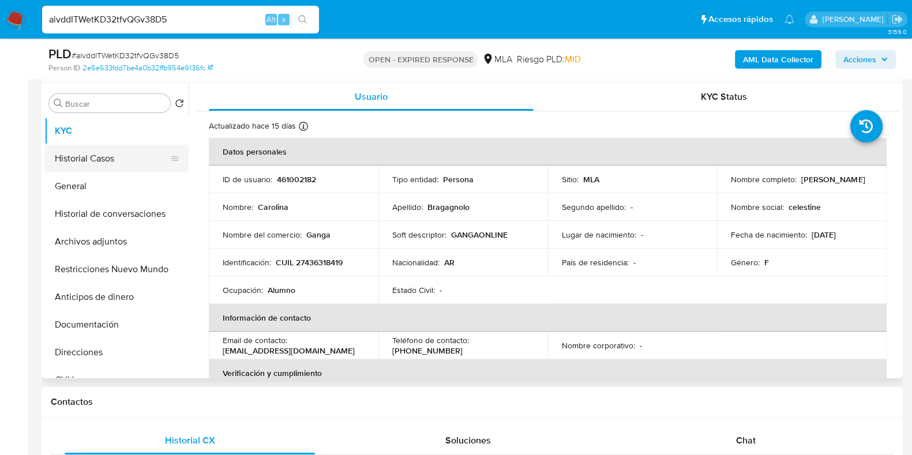
click at [88, 154] on button "Historial Casos" at bounding box center [111, 159] width 135 height 28
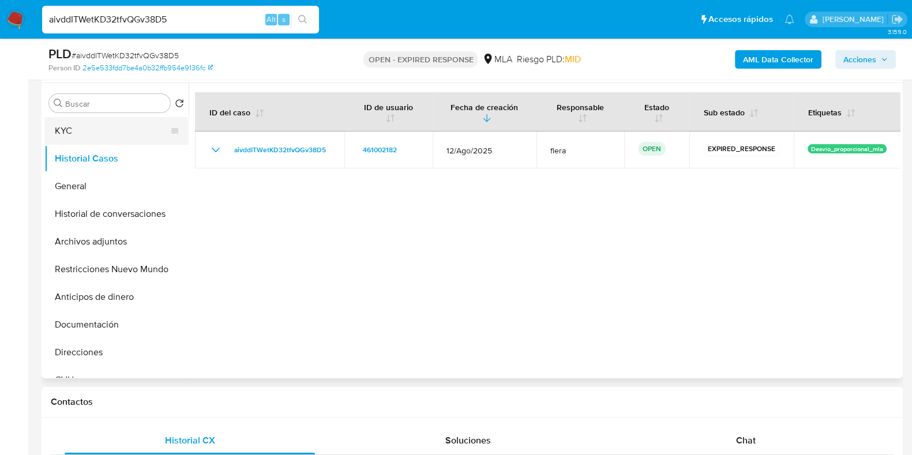
click at [83, 122] on button "KYC" at bounding box center [111, 131] width 135 height 28
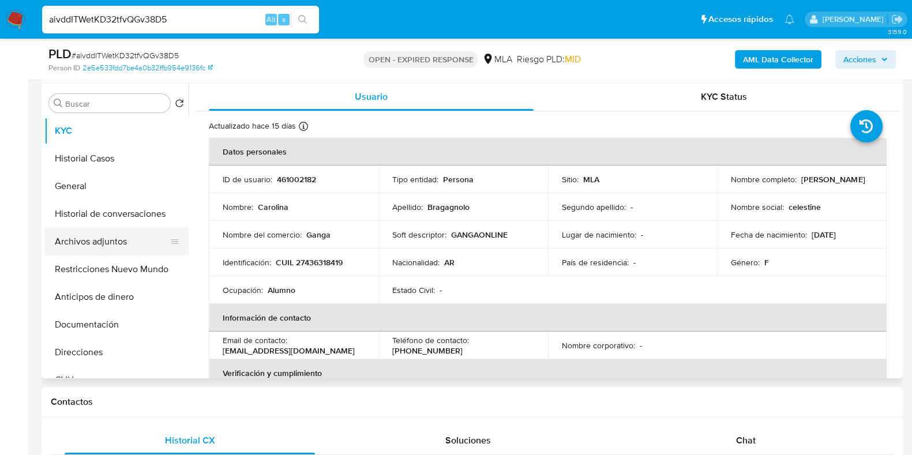
click at [89, 239] on button "Archivos adjuntos" at bounding box center [111, 242] width 135 height 28
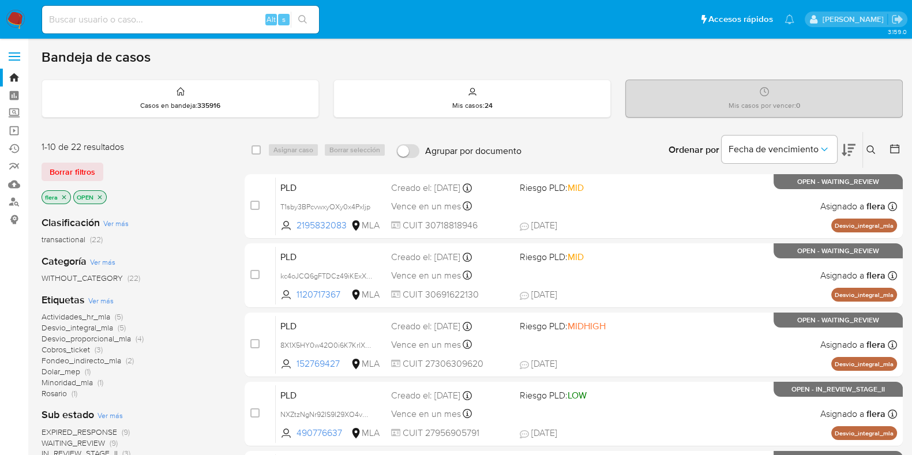
click at [873, 148] on icon at bounding box center [871, 149] width 9 height 9
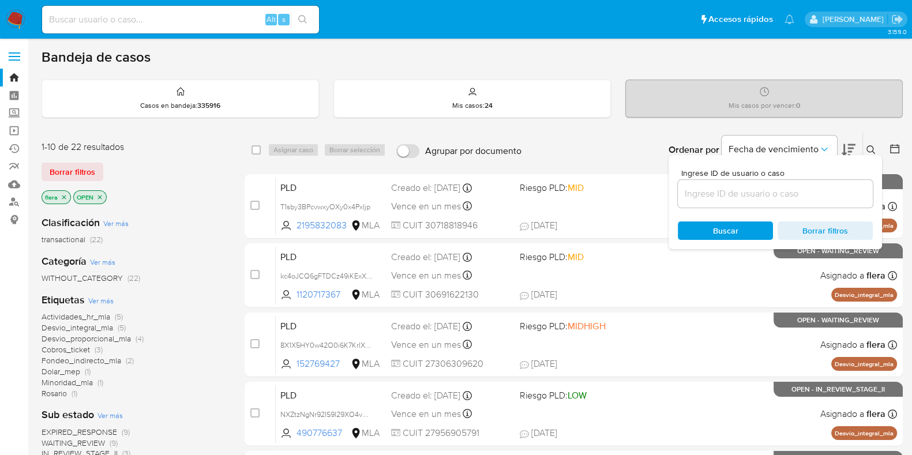
click at [712, 200] on input at bounding box center [775, 193] width 195 height 15
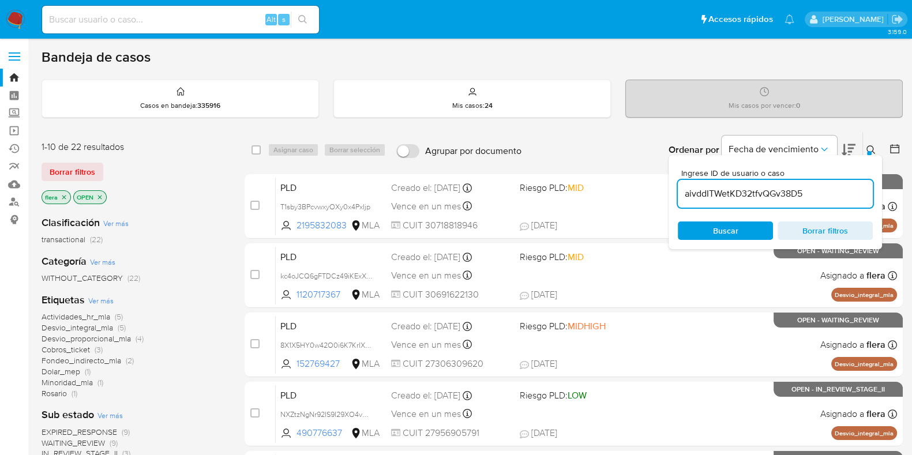
type input "aivddITWetKD32tfvQGv38D5"
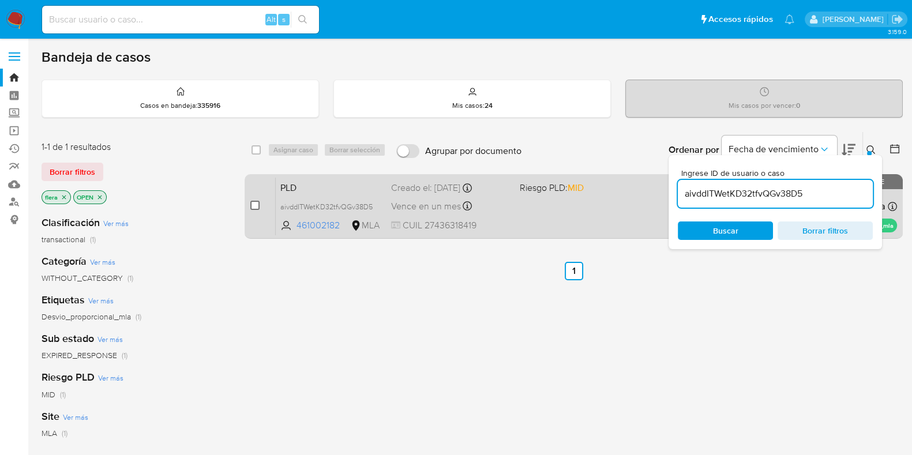
click at [257, 204] on input "checkbox" at bounding box center [254, 205] width 9 height 9
checkbox input "true"
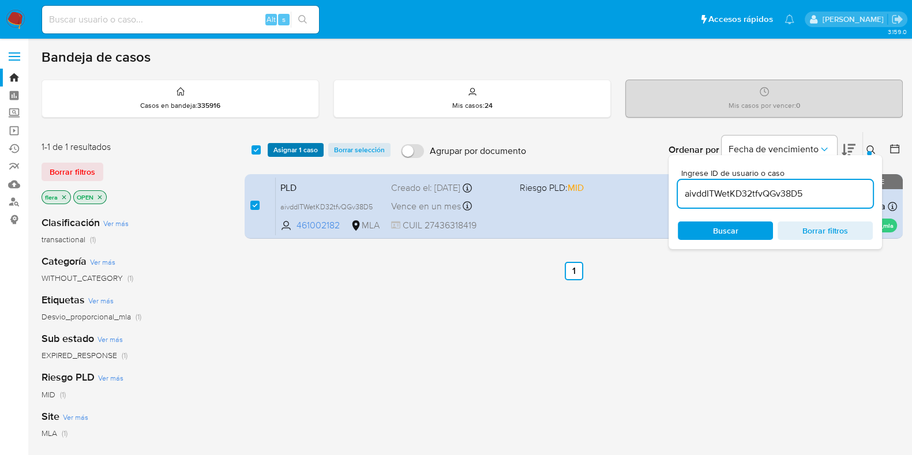
click at [291, 144] on span "Asignar 1 caso" at bounding box center [296, 150] width 44 height 12
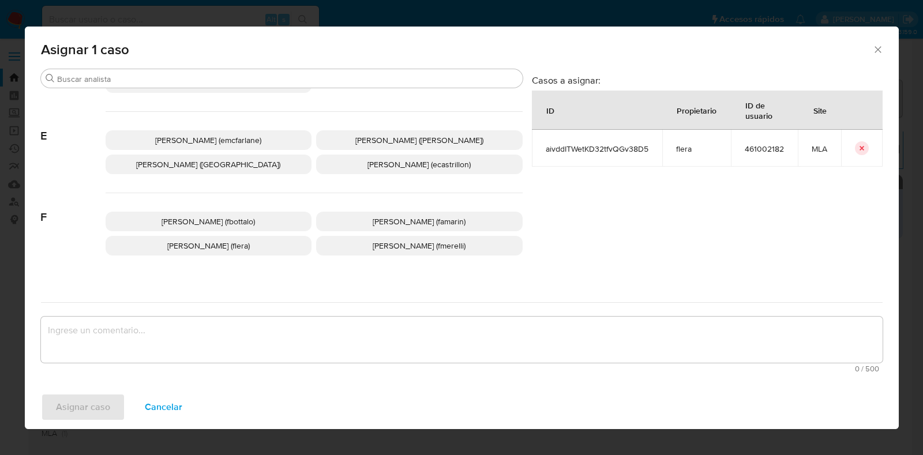
scroll to position [216, 0]
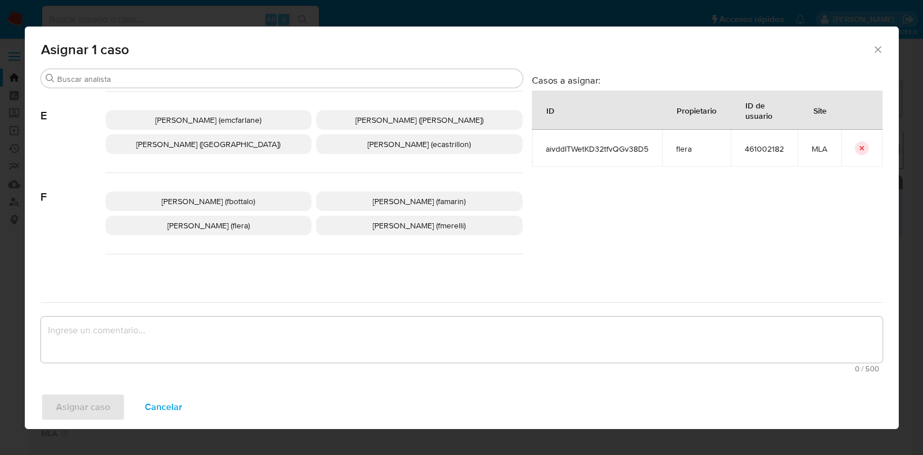
click at [225, 224] on span "Florencia Cecilia Lera (flera)" at bounding box center [208, 226] width 83 height 12
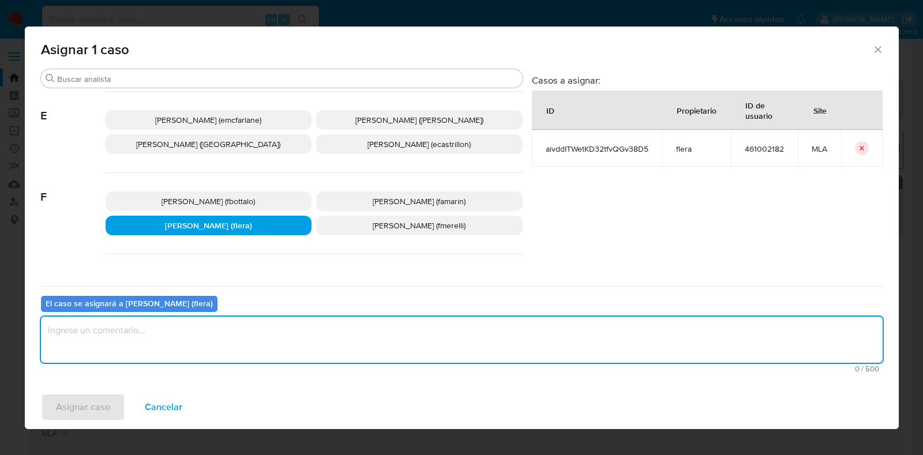
click at [211, 336] on textarea "assign-modal" at bounding box center [462, 340] width 842 height 46
click at [107, 409] on span "Asignar caso" at bounding box center [83, 407] width 54 height 25
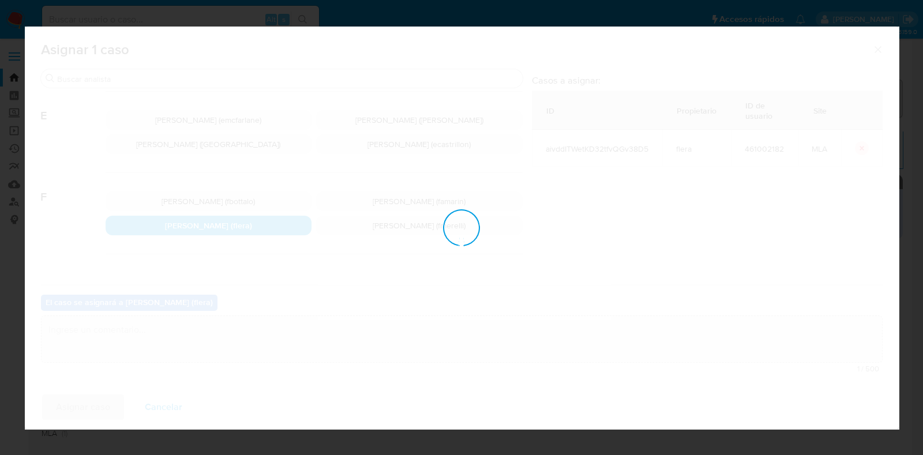
checkbox input "false"
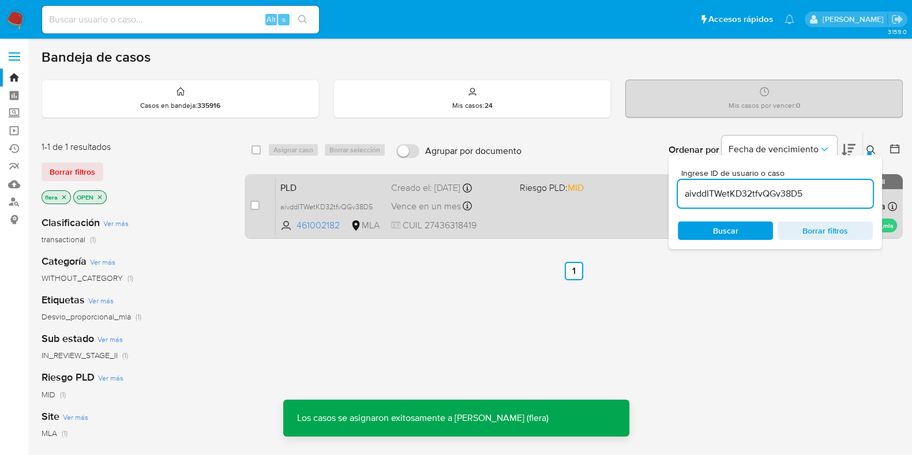
click at [302, 188] on span "PLD" at bounding box center [331, 186] width 102 height 15
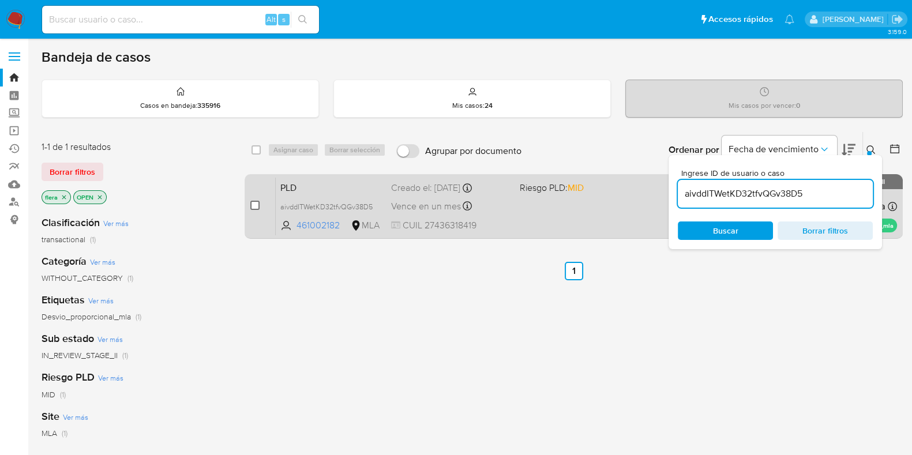
click at [256, 206] on input "checkbox" at bounding box center [254, 205] width 9 height 9
checkbox input "true"
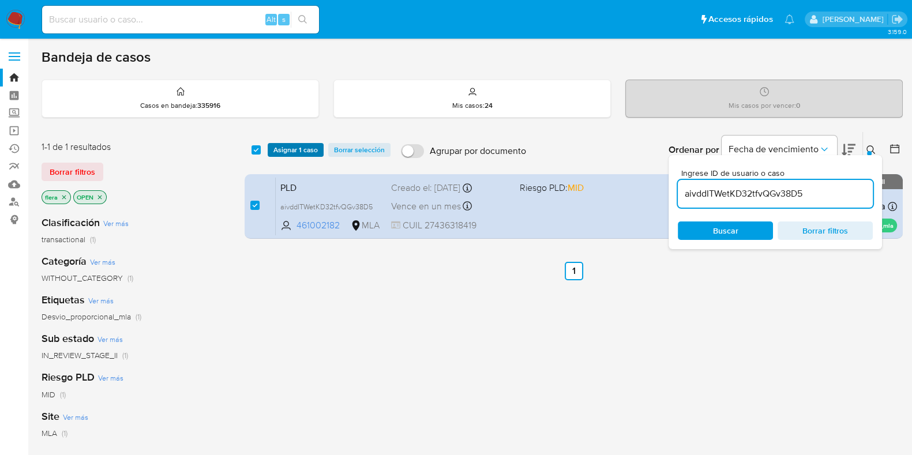
click at [294, 145] on span "Asignar 1 caso" at bounding box center [296, 150] width 44 height 12
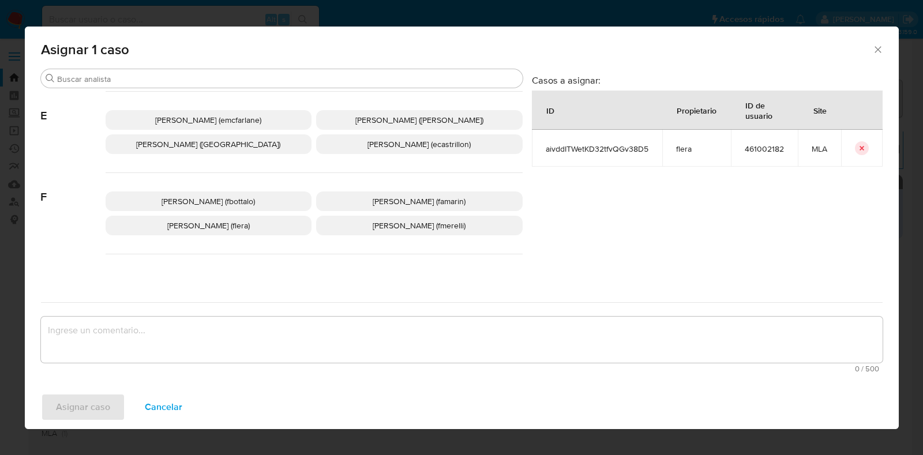
click at [245, 228] on span "Florencia Cecilia Lera (flera)" at bounding box center [208, 226] width 83 height 12
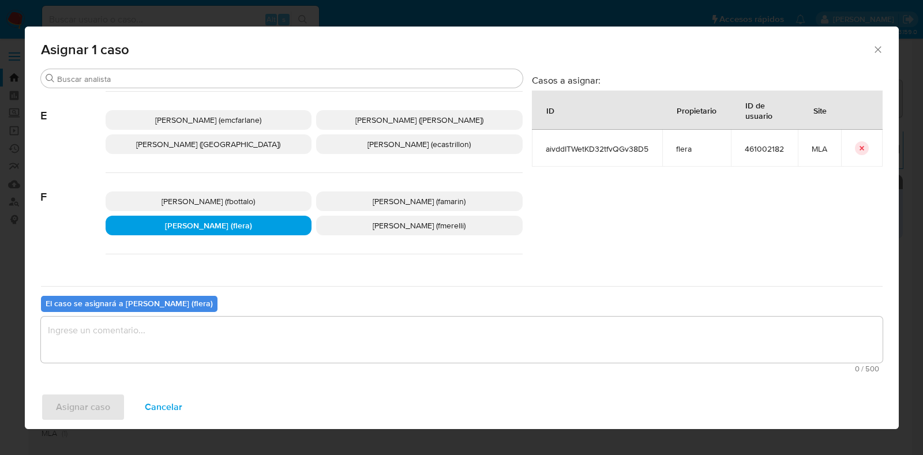
click at [219, 342] on textarea "assign-modal" at bounding box center [462, 340] width 842 height 46
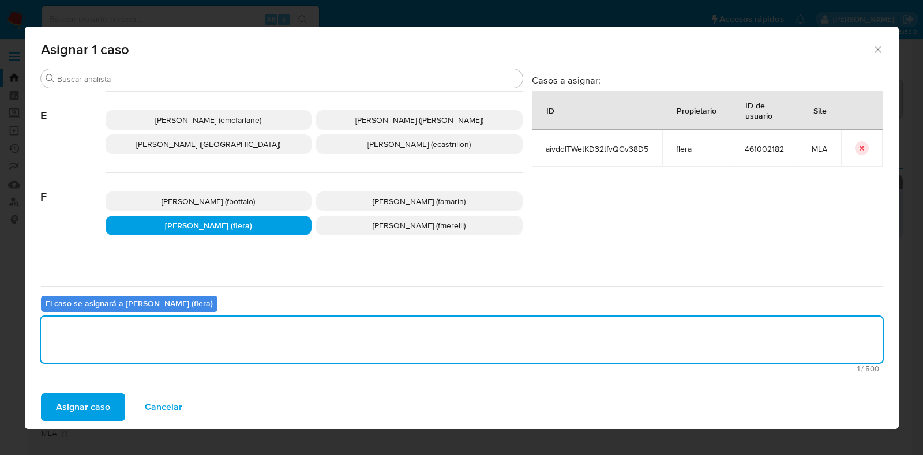
click at [101, 409] on span "Asignar caso" at bounding box center [83, 407] width 54 height 25
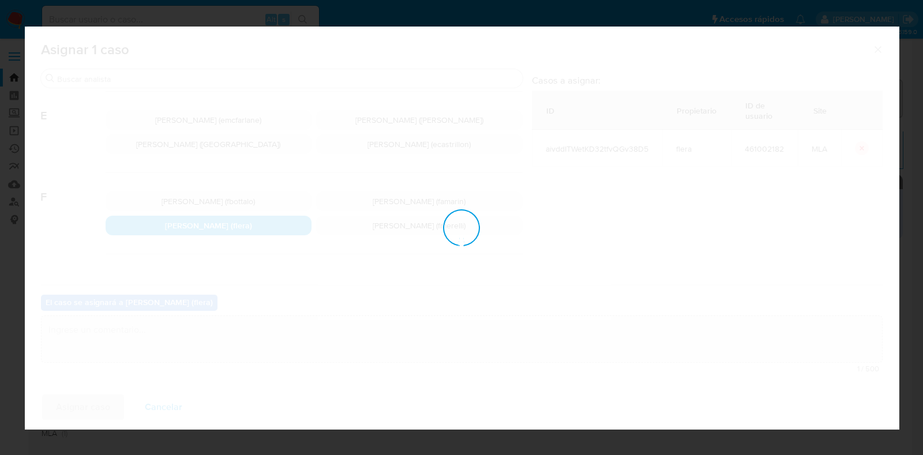
checkbox input "false"
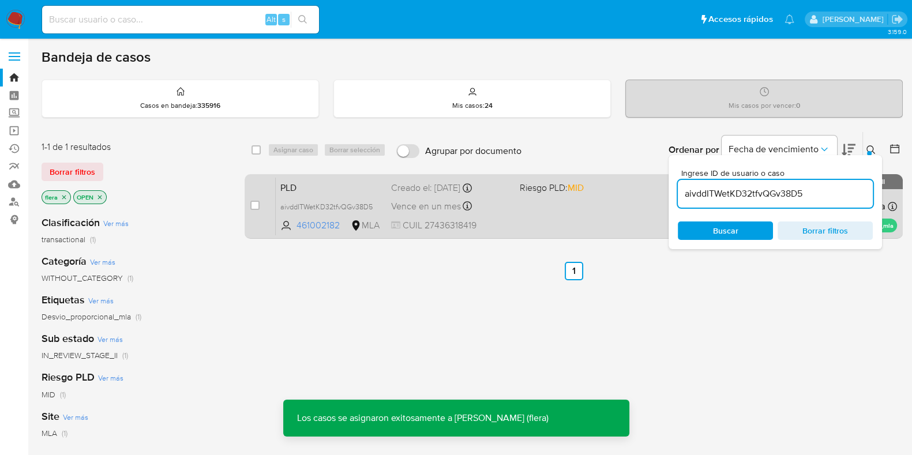
click at [321, 193] on div "PLD aivddITWetKD32tfvQGv38D5 461002182 MLA Riesgo PLD: MID Creado el: 12/08/202…" at bounding box center [587, 206] width 622 height 58
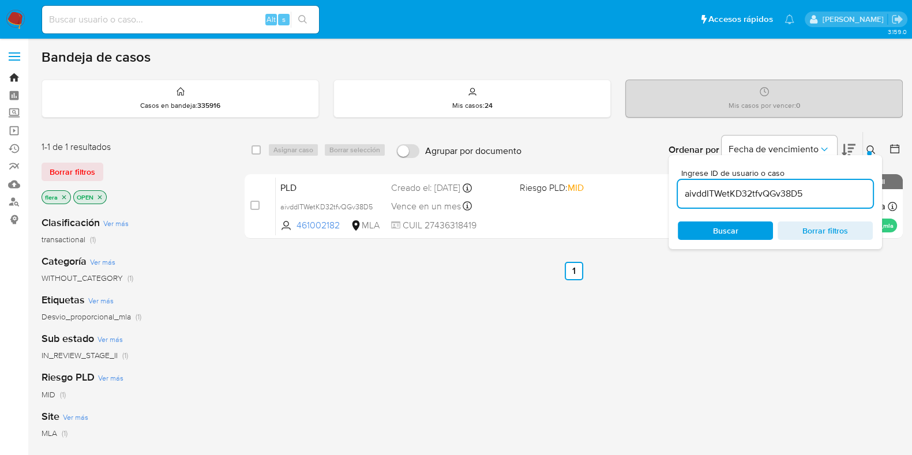
click at [13, 74] on link "Bandeja" at bounding box center [68, 78] width 137 height 18
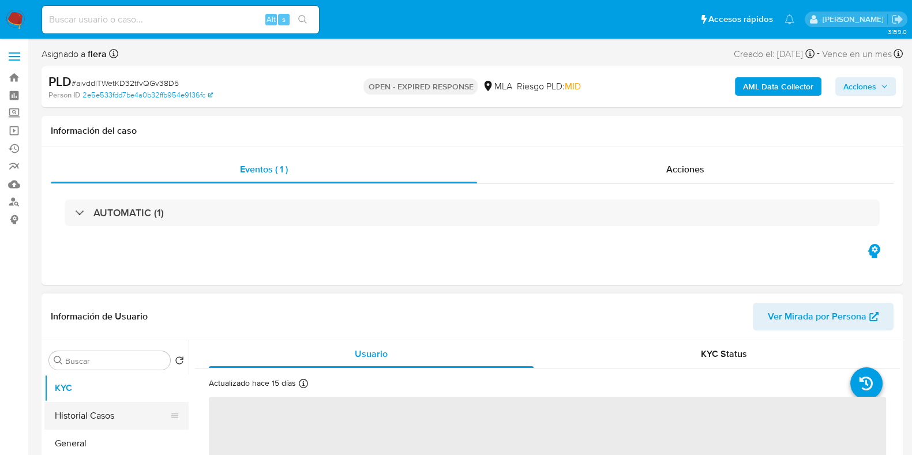
select select "10"
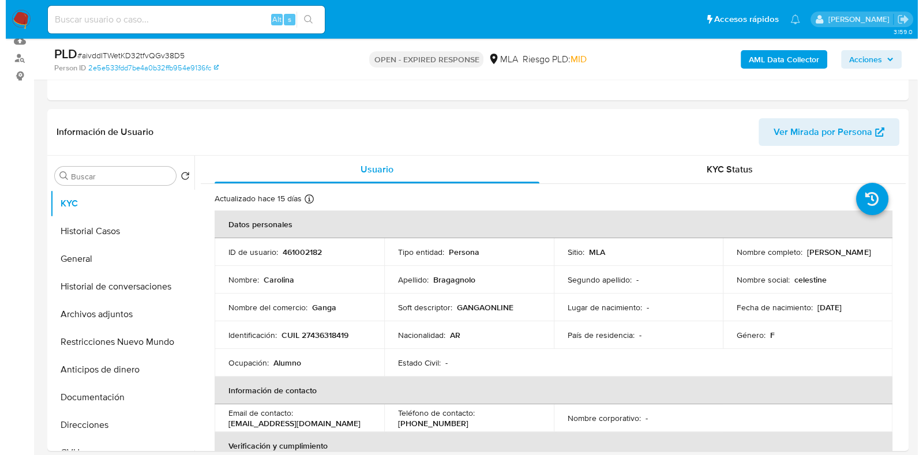
scroll to position [144, 0]
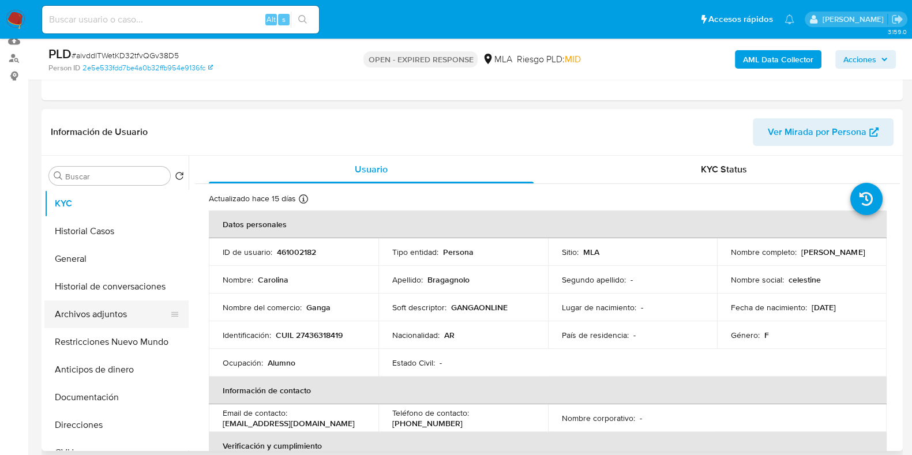
click at [93, 316] on button "Archivos adjuntos" at bounding box center [111, 315] width 135 height 28
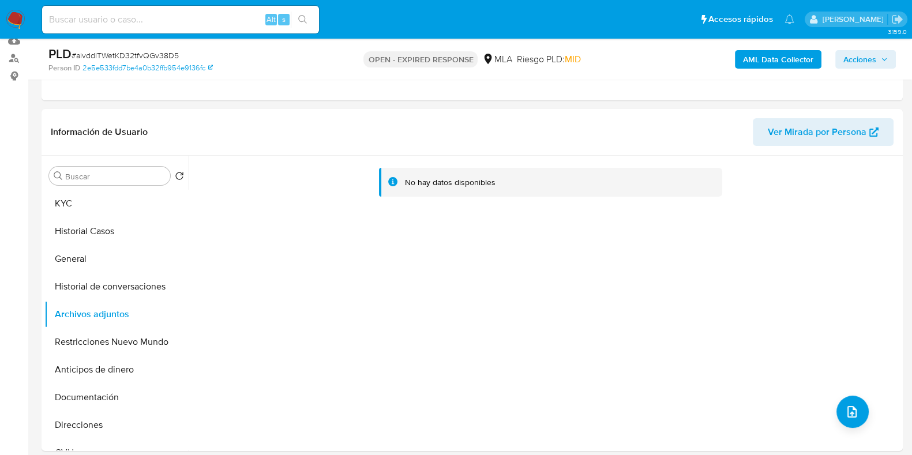
click at [751, 59] on b "AML Data Collector" at bounding box center [778, 59] width 70 height 18
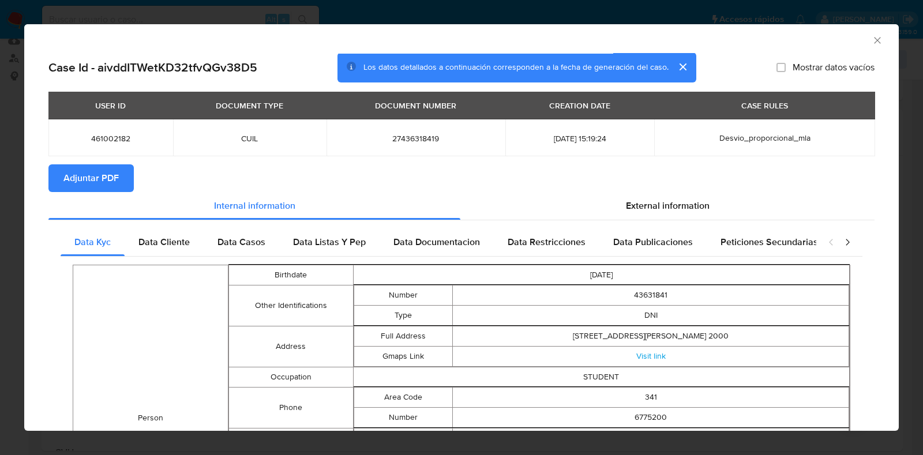
click at [82, 174] on span "Adjuntar PDF" at bounding box center [90, 178] width 55 height 25
click at [872, 40] on icon "Cerrar ventana" at bounding box center [878, 41] width 12 height 12
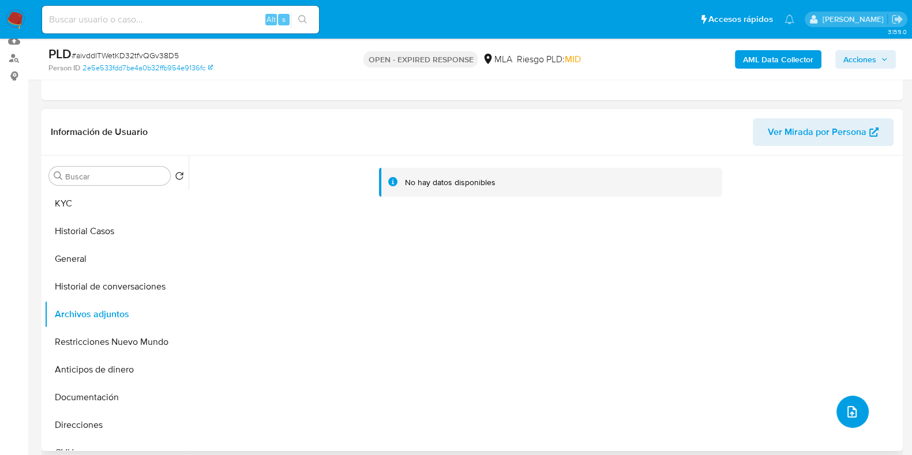
click at [850, 410] on icon "upload-file" at bounding box center [852, 412] width 14 height 14
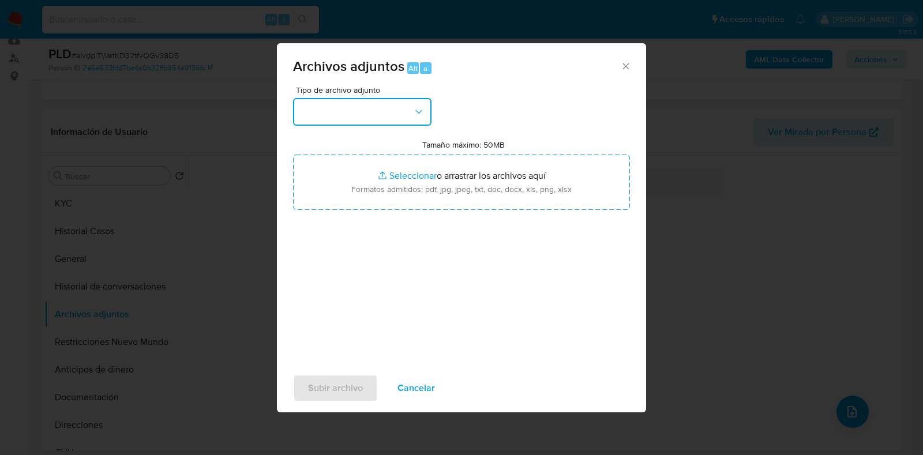
click at [332, 106] on button "button" at bounding box center [362, 112] width 139 height 28
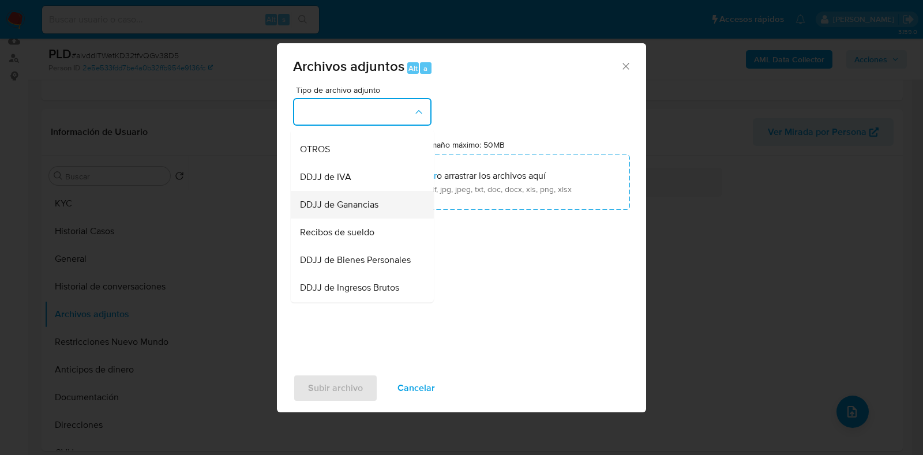
scroll to position [216, 0]
click at [333, 174] on div "DDJJ de IVA" at bounding box center [359, 176] width 118 height 28
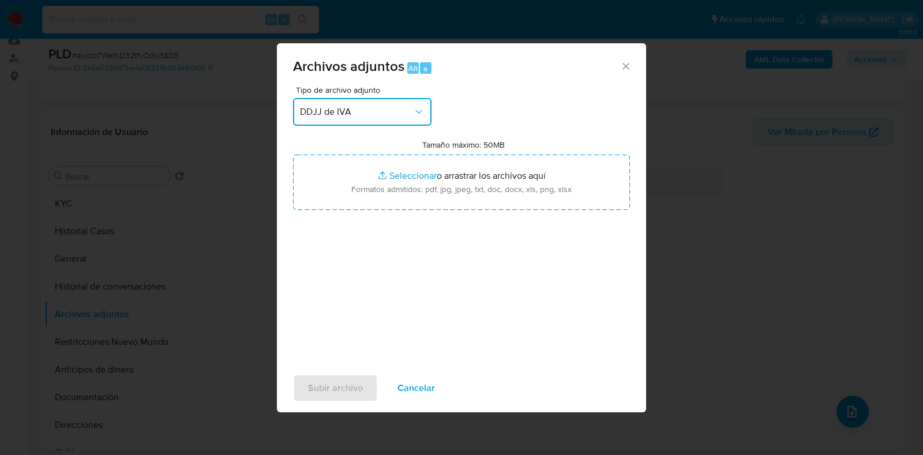
click at [347, 115] on span "DDJJ de IVA" at bounding box center [356, 112] width 113 height 12
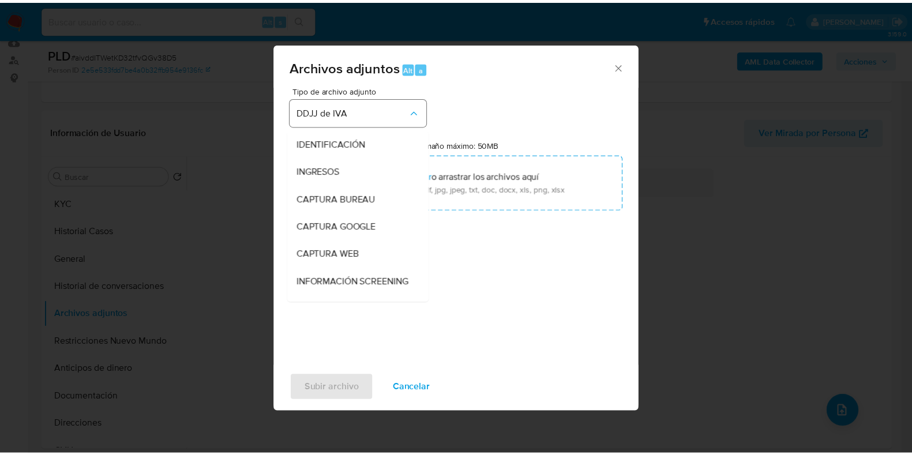
scroll to position [188, 0]
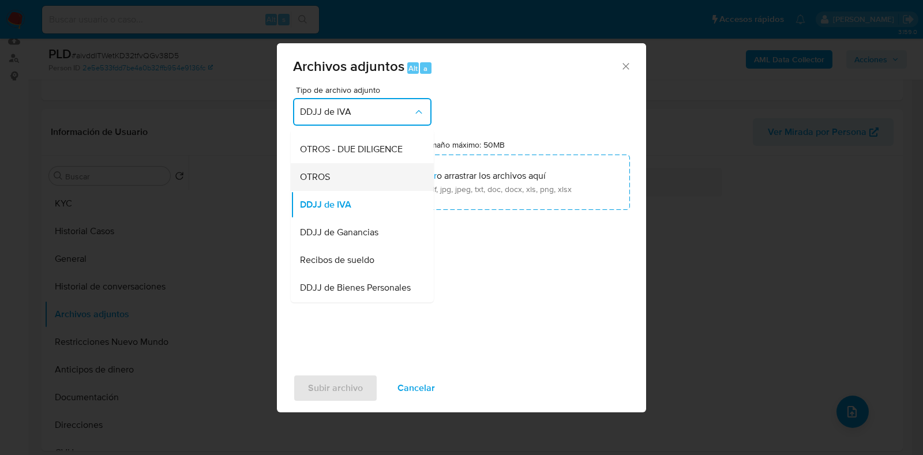
click at [349, 181] on div "OTROS" at bounding box center [359, 177] width 118 height 28
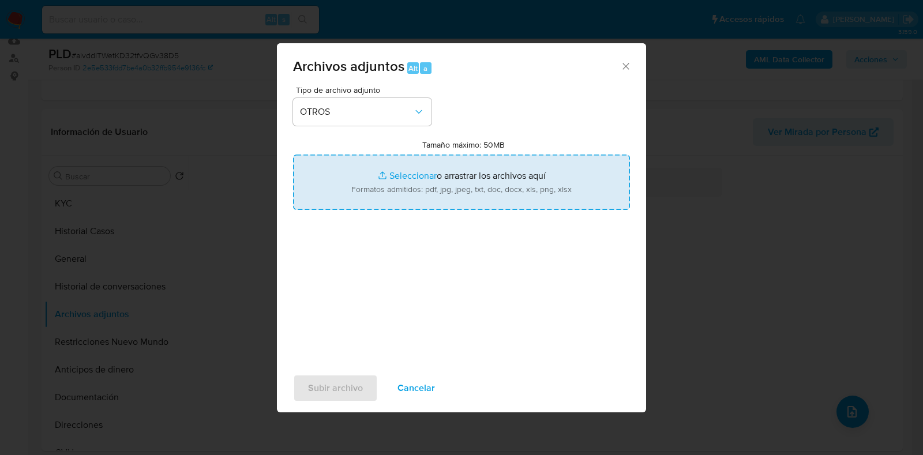
type input "C:\fakepath\Movimientos-Aladdin- [PERSON_NAME].xlsx"
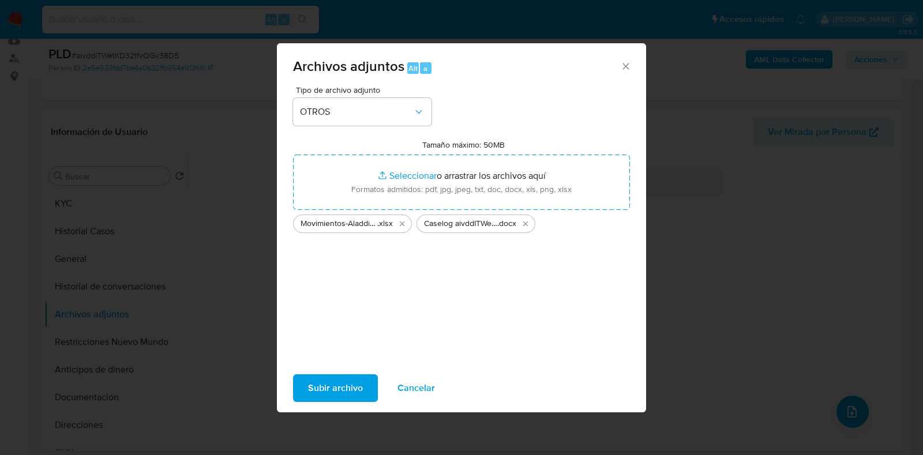
click at [338, 391] on span "Subir archivo" at bounding box center [335, 388] width 55 height 25
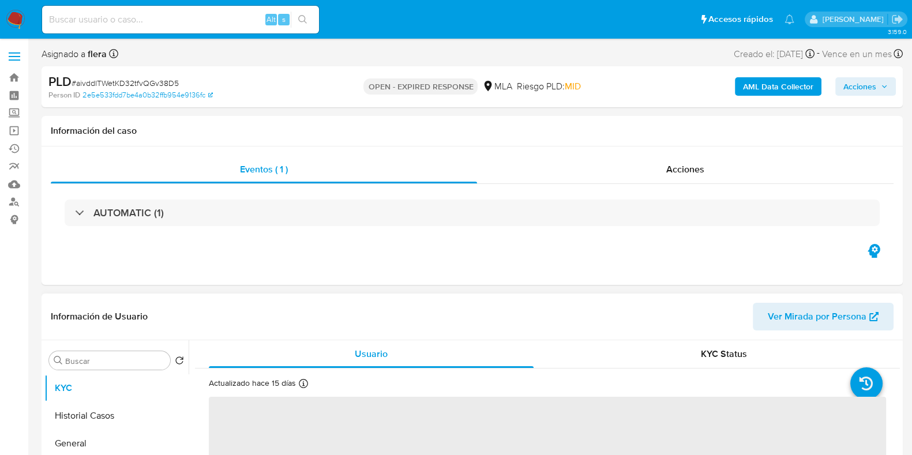
select select "10"
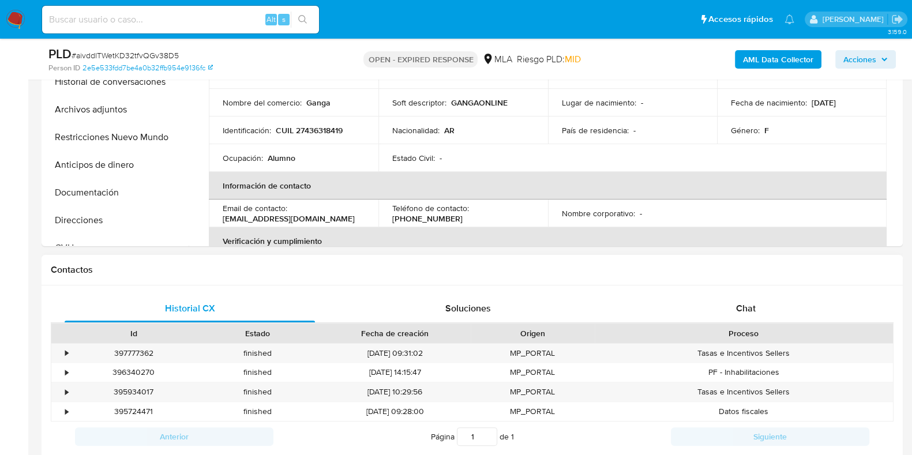
scroll to position [361, 0]
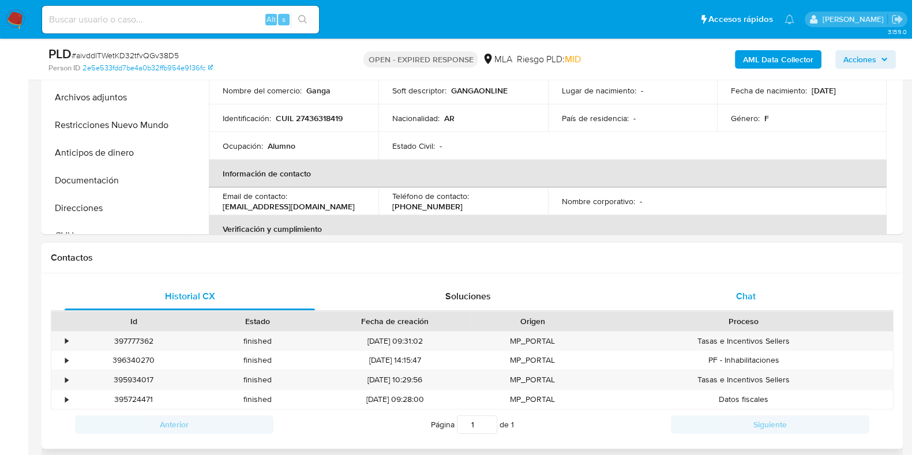
click at [759, 302] on div "Chat" at bounding box center [746, 297] width 250 height 28
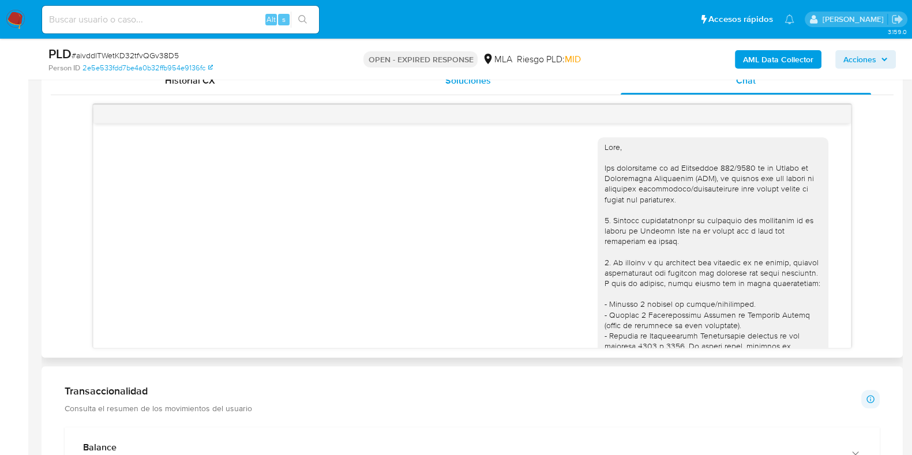
scroll to position [884, 0]
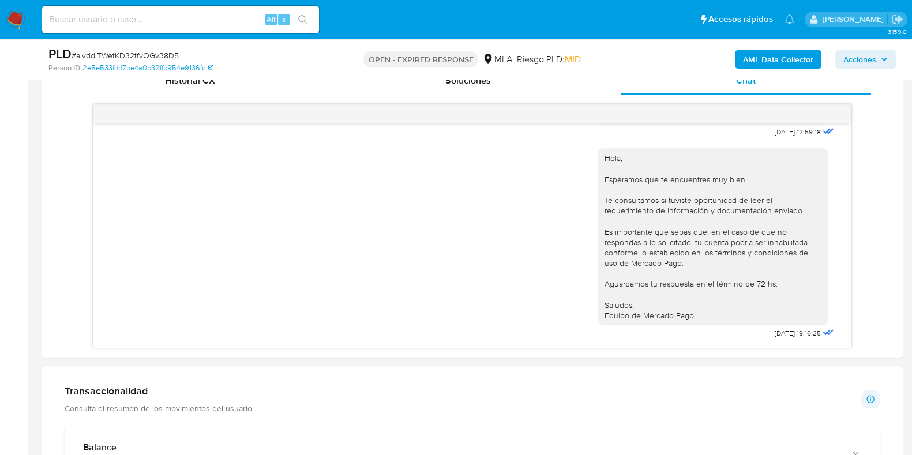
click at [156, 53] on span "# aivddITWetKD32tfvQGv38D5" at bounding box center [125, 56] width 107 height 12
copy span "aivddITWetKD32tfvQGv38D5"
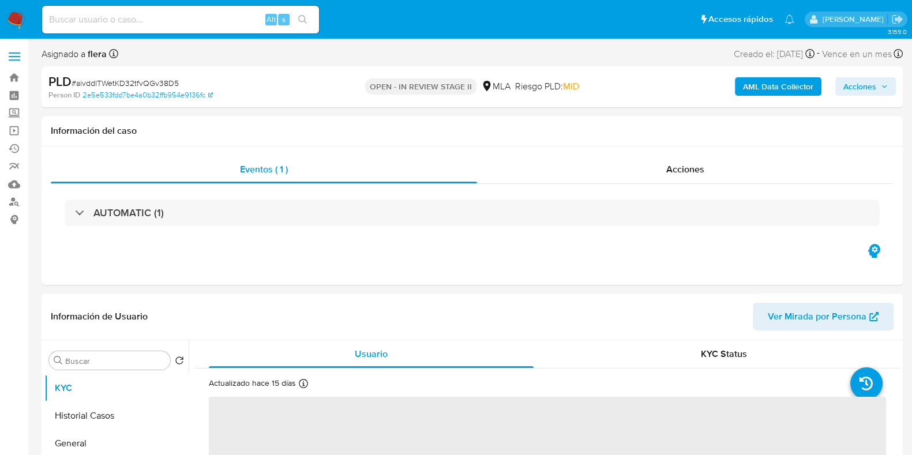
click at [864, 89] on span "Acciones" at bounding box center [860, 86] width 33 height 18
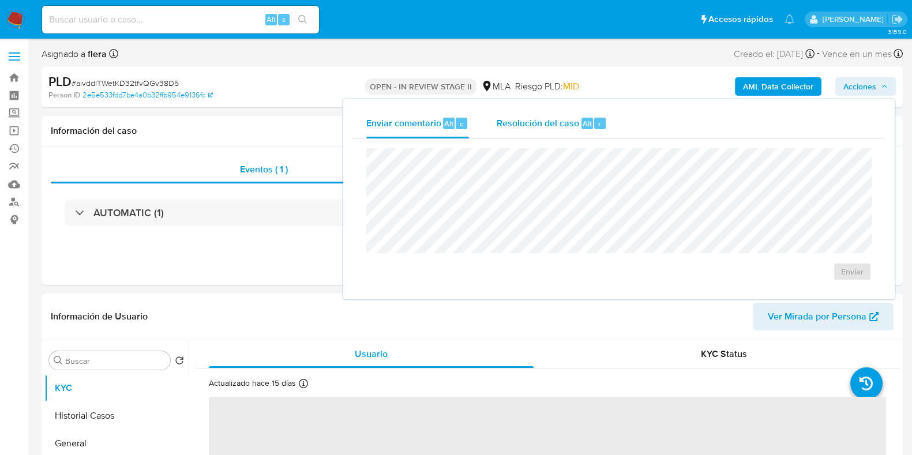
select select "10"
click at [572, 133] on div "Resolución del caso Alt r" at bounding box center [552, 123] width 110 height 30
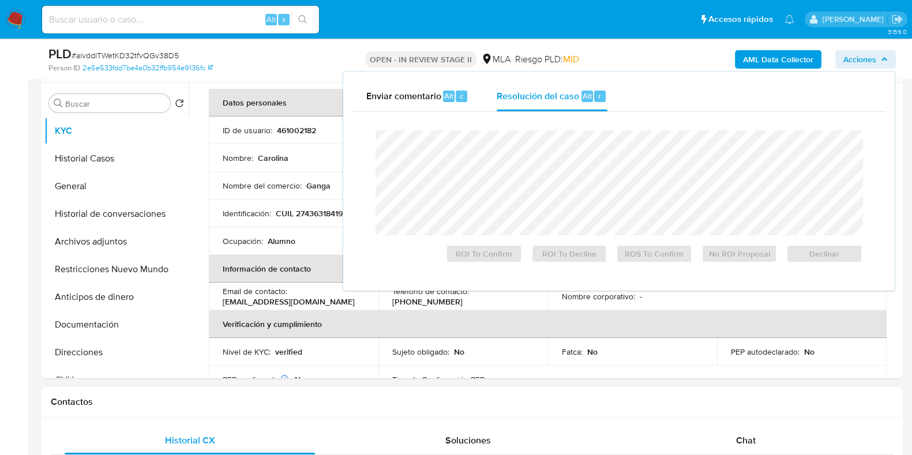
scroll to position [72, 0]
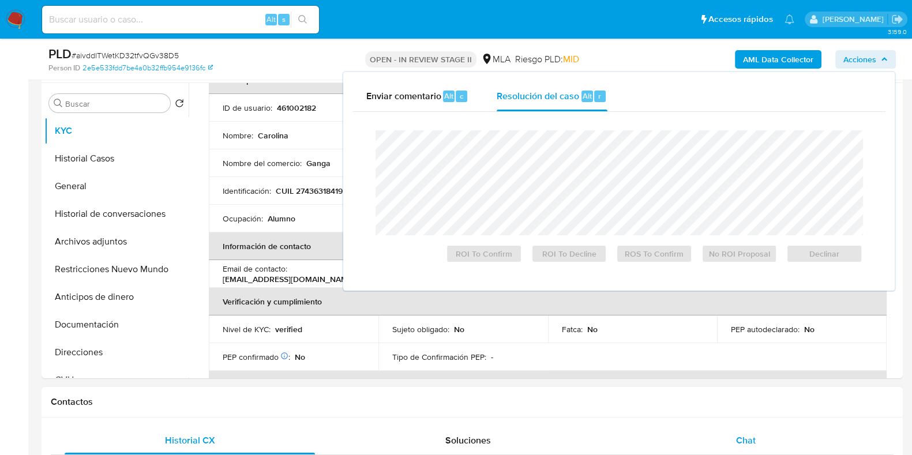
click at [752, 439] on span "Chat" at bounding box center [746, 440] width 20 height 13
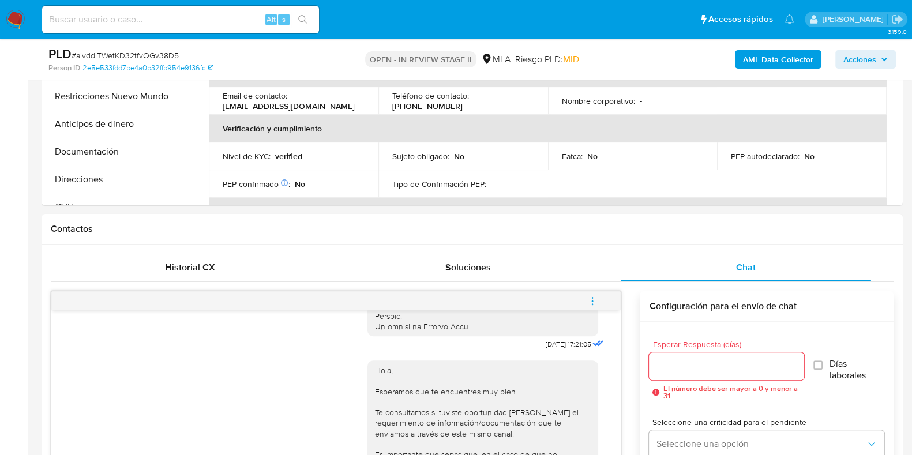
scroll to position [216, 0]
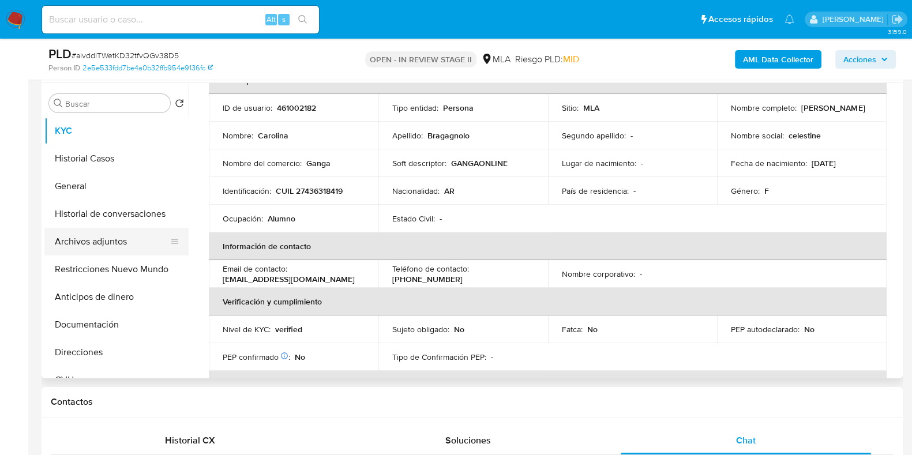
click at [125, 238] on button "Archivos adjuntos" at bounding box center [111, 242] width 135 height 28
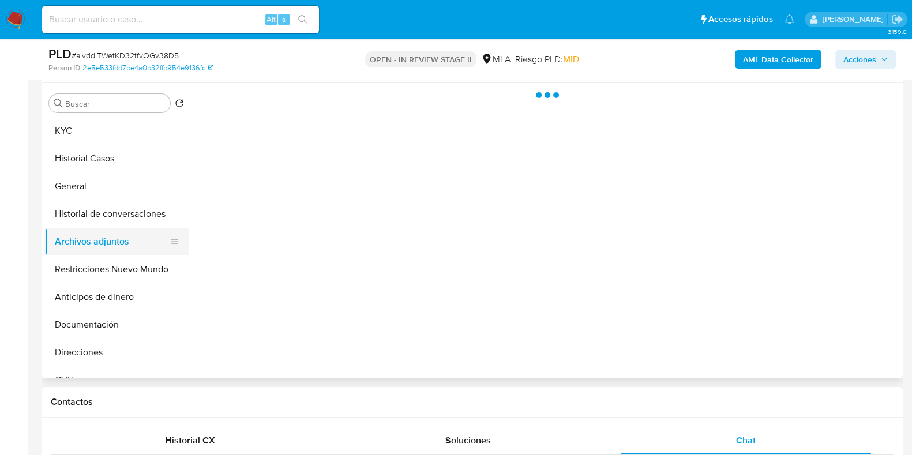
scroll to position [0, 0]
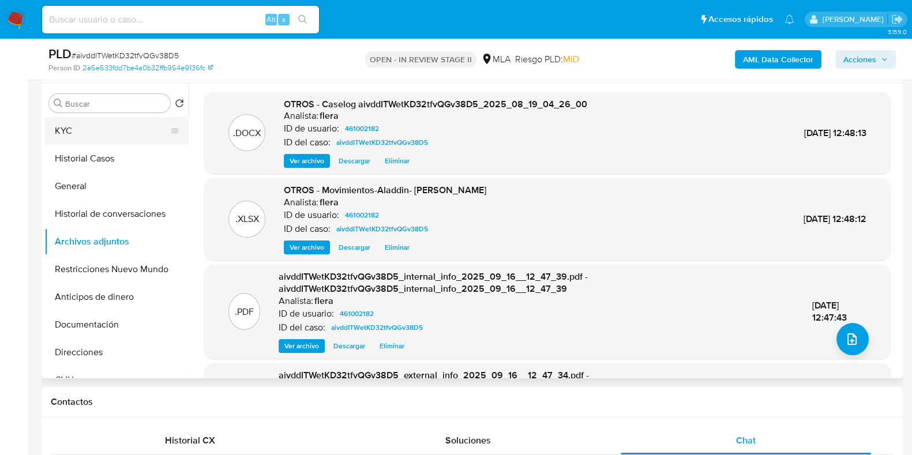
click at [112, 129] on button "KYC" at bounding box center [111, 131] width 135 height 28
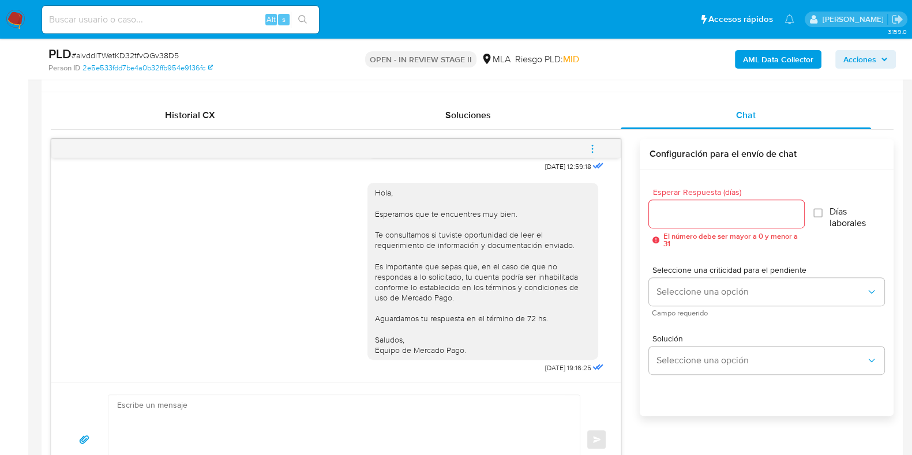
scroll to position [721, 0]
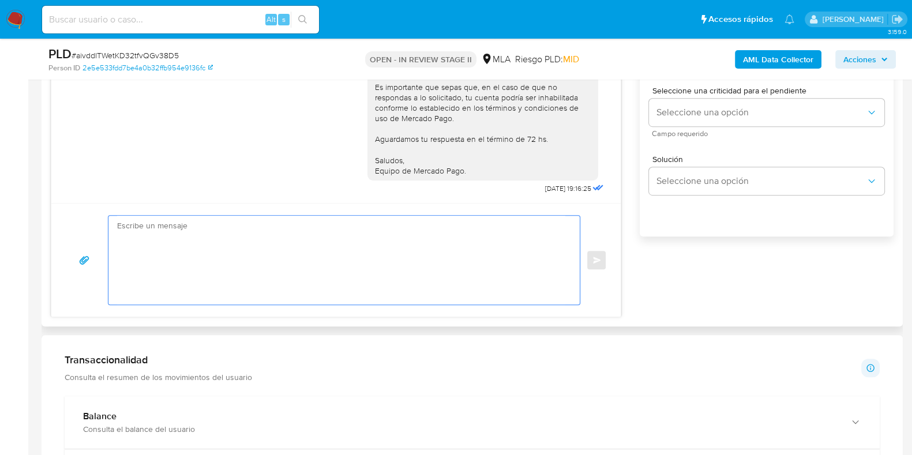
click at [363, 280] on textarea at bounding box center [341, 260] width 448 height 89
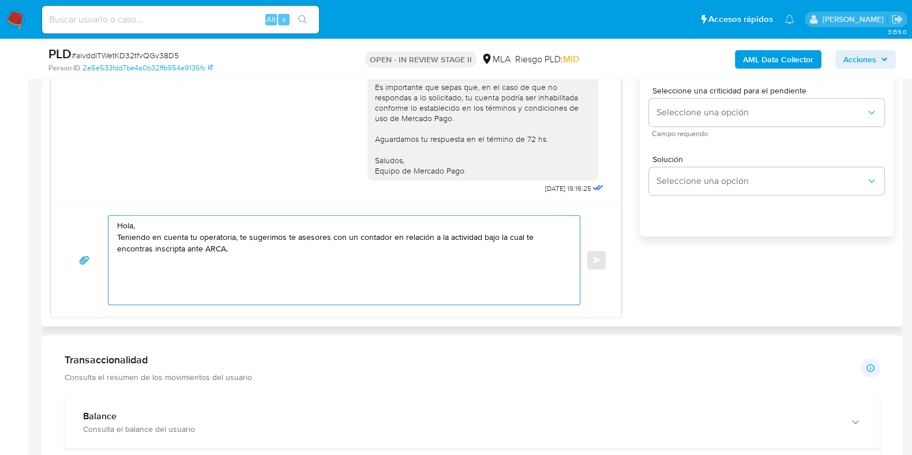
click at [233, 238] on textarea "Hola, Teniendo en cuenta tu operatoria, te sugerimos te asesores con un contado…" at bounding box center [341, 260] width 448 height 89
click at [532, 237] on textarea "Hola, Teniendo en cuenta tu operatoria, te sugerimos te asesores con un contado…" at bounding box center [341, 260] width 448 height 89
click at [185, 248] on textarea "Hola, Teniendo en cuenta tu operatoria, te sugerimos te asesores con un contado…" at bounding box center [341, 260] width 448 height 89
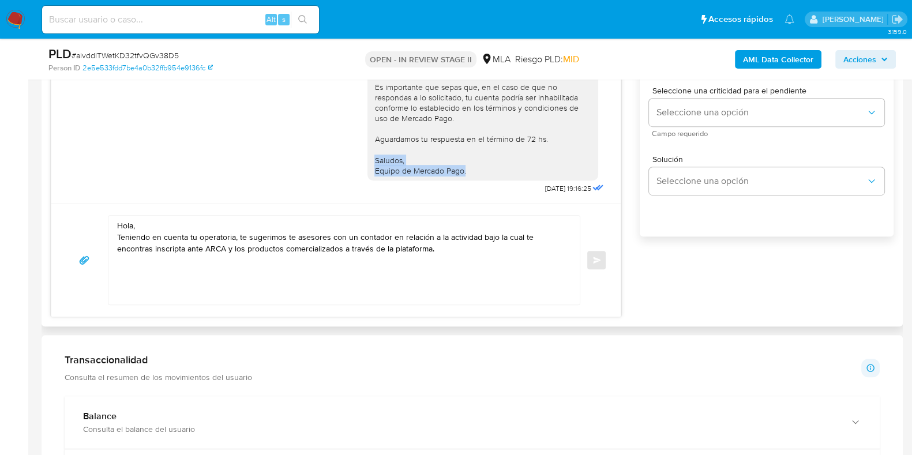
drag, startPoint x: 364, startPoint y: 159, endPoint x: 477, endPoint y: 172, distance: 114.4
click at [477, 172] on div "Hola, Esperamos que te encuentres muy bien. Te consultamos si tuviste oportunid…" at bounding box center [483, 92] width 217 height 168
copy div "Saludos, Equipo de Mercado Pago."
drag, startPoint x: 155, startPoint y: 295, endPoint x: 152, endPoint y: 289, distance: 7.0
click at [152, 289] on textarea "Hola, Teniendo en cuenta tu operatoria, te sugerimos te asesores con un contado…" at bounding box center [341, 260] width 448 height 89
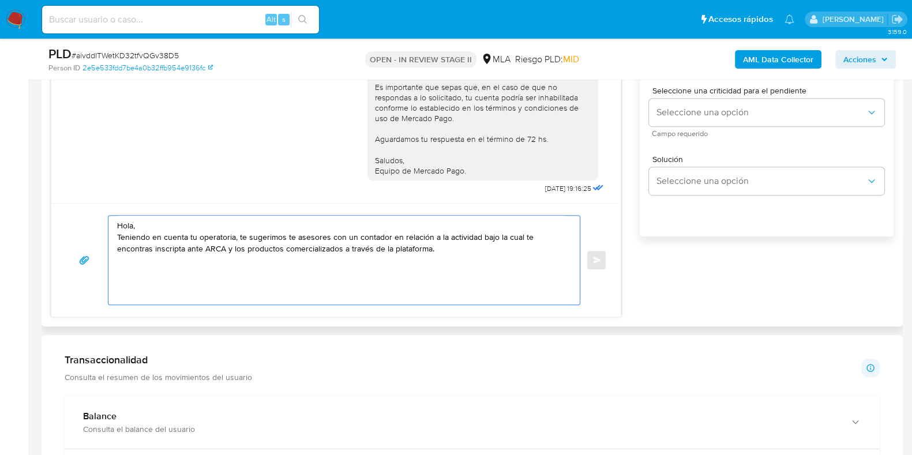
click at [441, 254] on textarea "Hola, Teniendo en cuenta tu operatoria, te sugerimos te asesores con un contado…" at bounding box center [341, 260] width 448 height 89
paste textarea "Saludos, Equipo de Mercado Pago."
click at [546, 237] on textarea "Hola, Teniendo en cuenta tu operatoria, te sugerimos te asesores con un contado…" at bounding box center [341, 260] width 448 height 89
drag, startPoint x: 546, startPoint y: 238, endPoint x: 537, endPoint y: 232, distance: 10.4
click at [537, 232] on textarea "Hola, Teniendo en cuenta tu operatoria, te sugerimos te asesores con un contado…" at bounding box center [341, 260] width 448 height 89
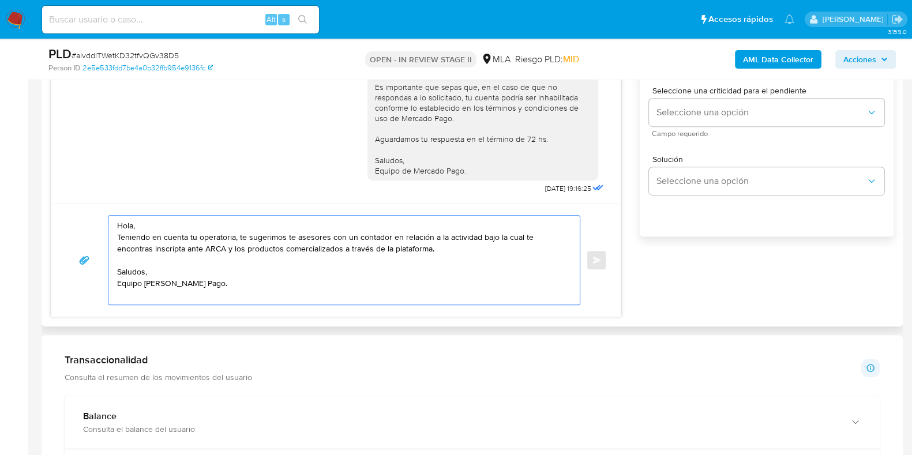
click at [133, 253] on textarea "Hola, Teniendo en cuenta tu operatoria, te sugerimos te asesores con un contado…" at bounding box center [341, 260] width 448 height 89
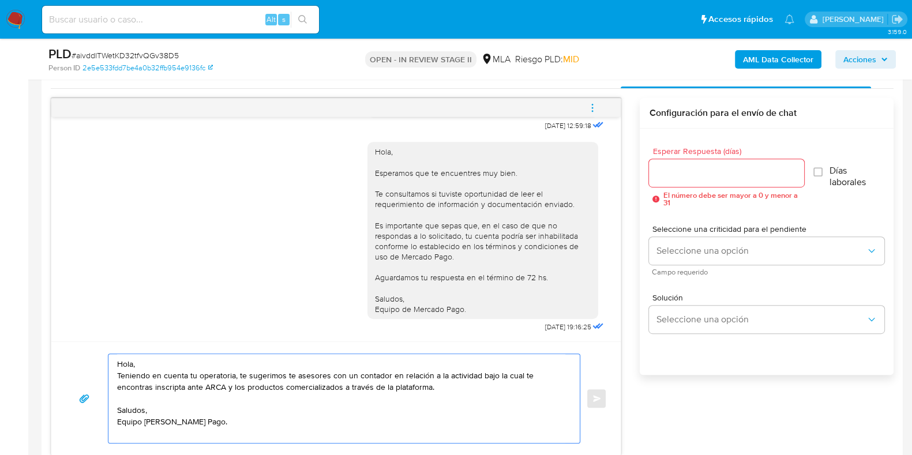
scroll to position [577, 0]
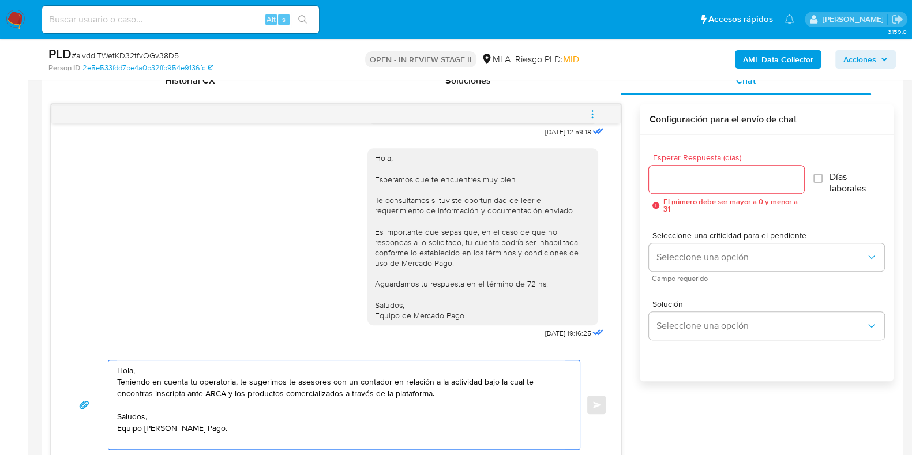
type textarea "Hola, Teniendo en cuenta tu operatoria, te sugerimos te asesores con un contado…"
click at [675, 186] on div at bounding box center [726, 180] width 155 height 28
click at [678, 175] on input "Esperar Respuesta (días)" at bounding box center [726, 179] width 155 height 15
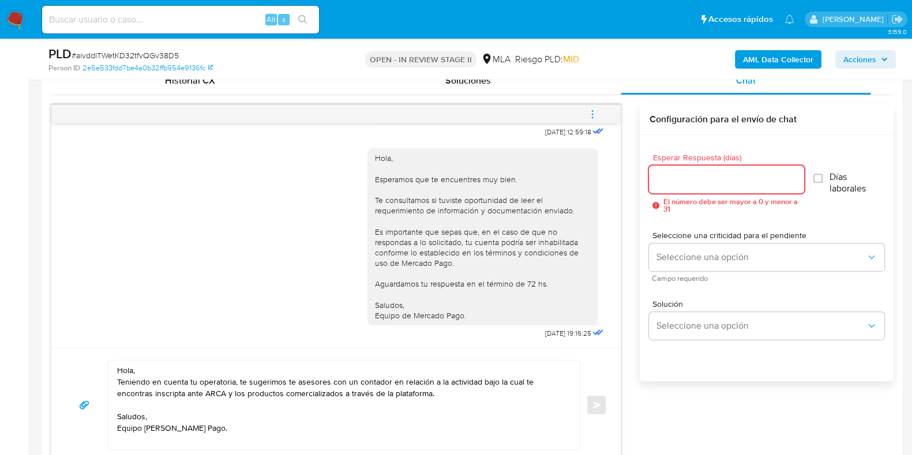
type input "0"
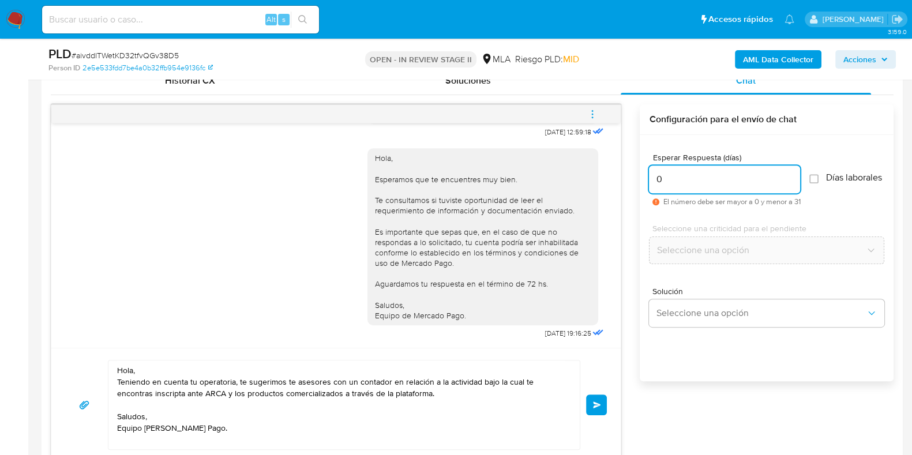
click at [675, 181] on input "0" at bounding box center [724, 179] width 151 height 15
type input "1"
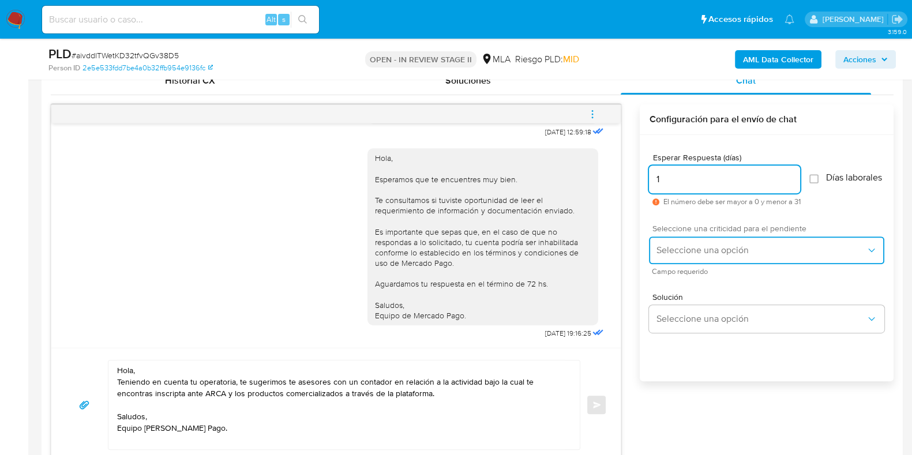
click at [694, 253] on span "Seleccione una opción" at bounding box center [761, 251] width 210 height 12
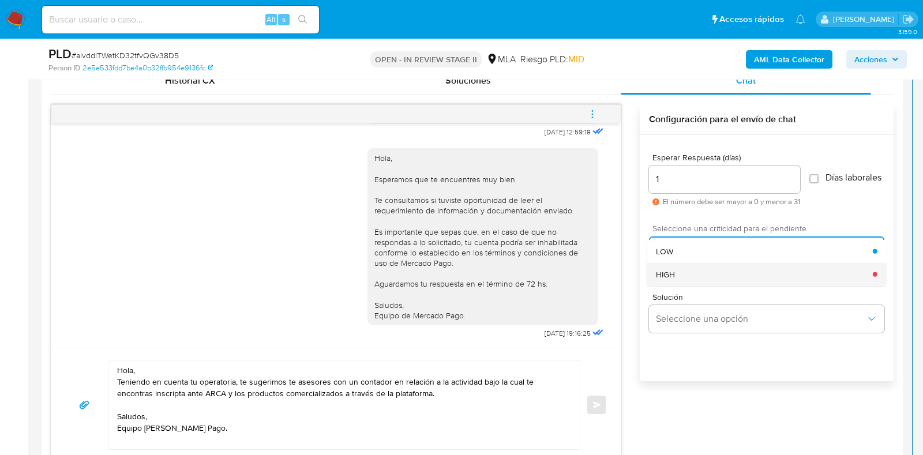
click at [692, 285] on div "HIGH" at bounding box center [764, 274] width 217 height 23
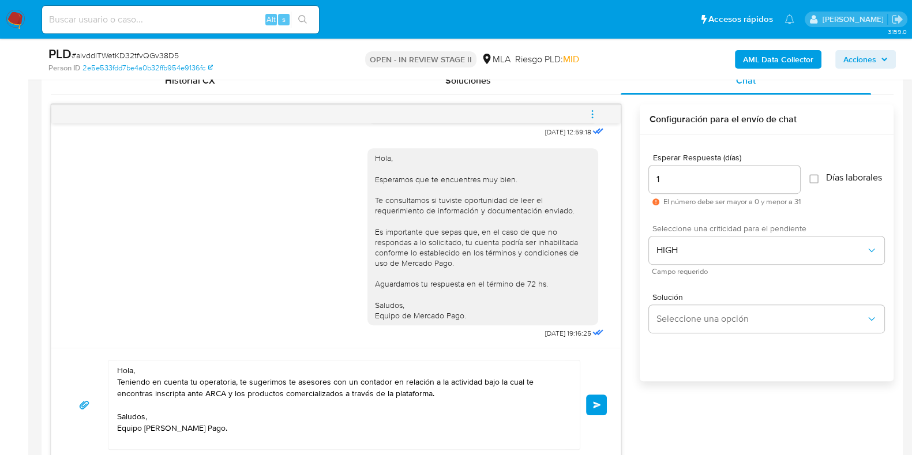
click at [685, 182] on input "1" at bounding box center [724, 179] width 151 height 15
type input "0"
click at [601, 401] on button "Enviar" at bounding box center [596, 405] width 21 height 21
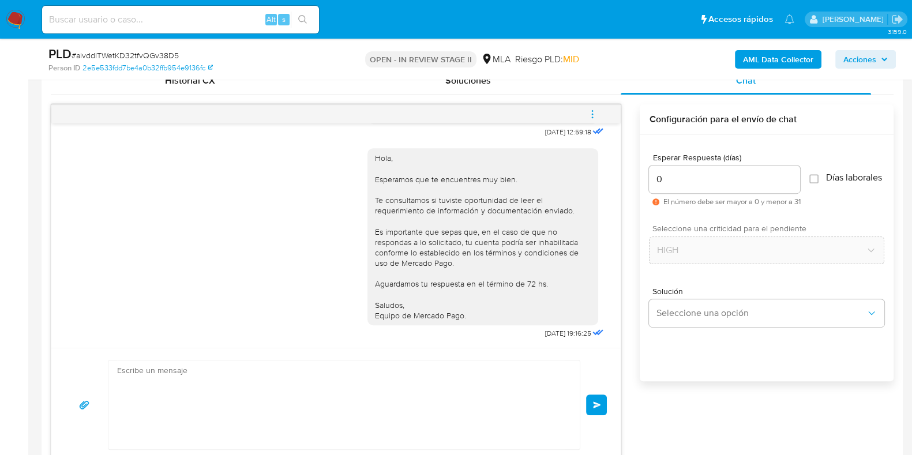
scroll to position [1001, 0]
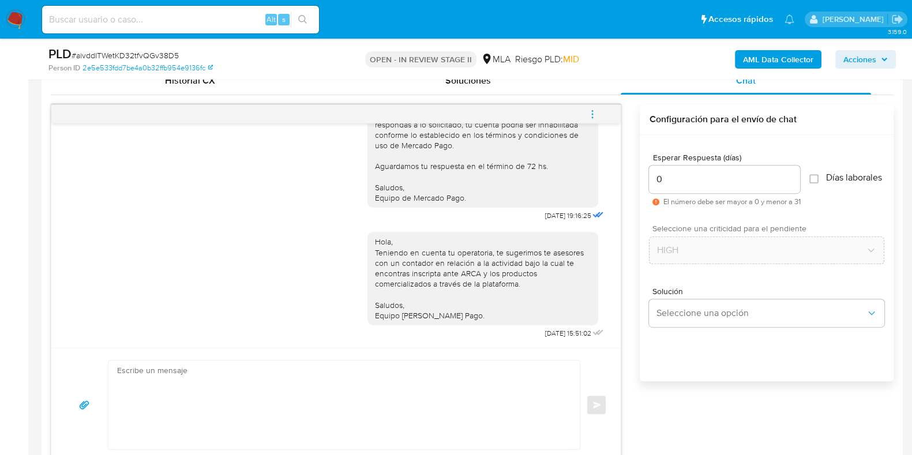
click at [596, 115] on icon "menu-action" at bounding box center [592, 114] width 10 height 10
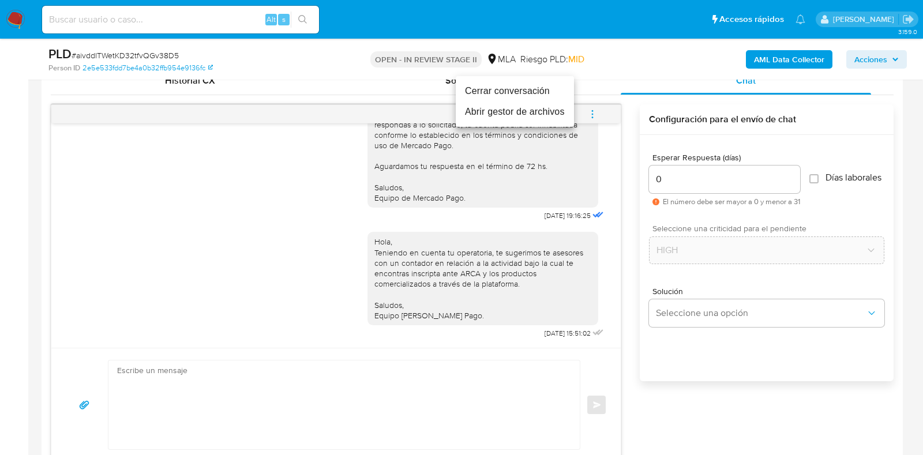
click at [526, 92] on li "Cerrar conversación" at bounding box center [515, 91] width 118 height 21
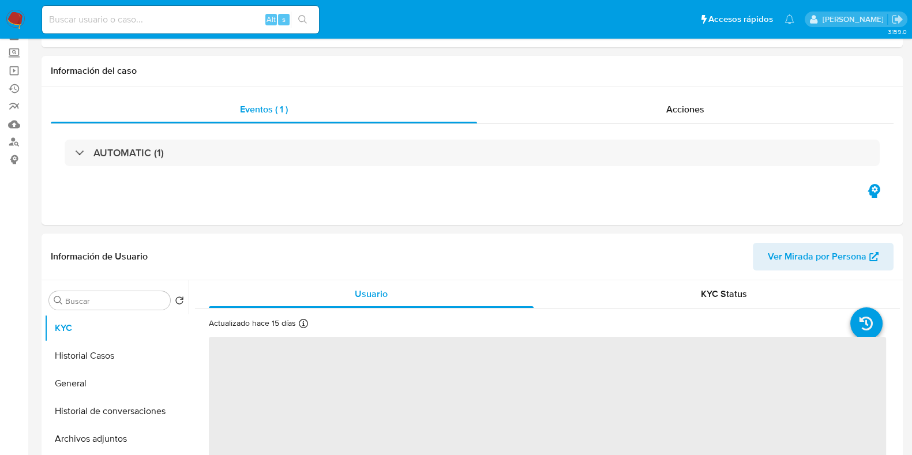
select select "10"
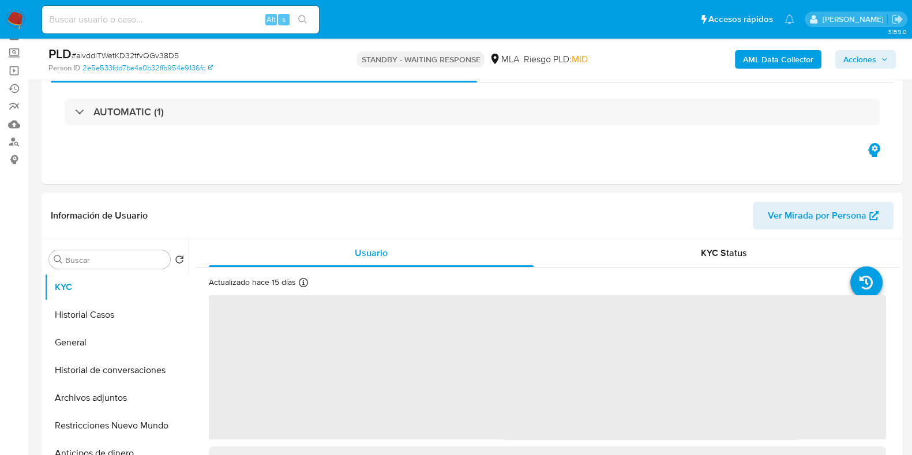
scroll to position [72, 0]
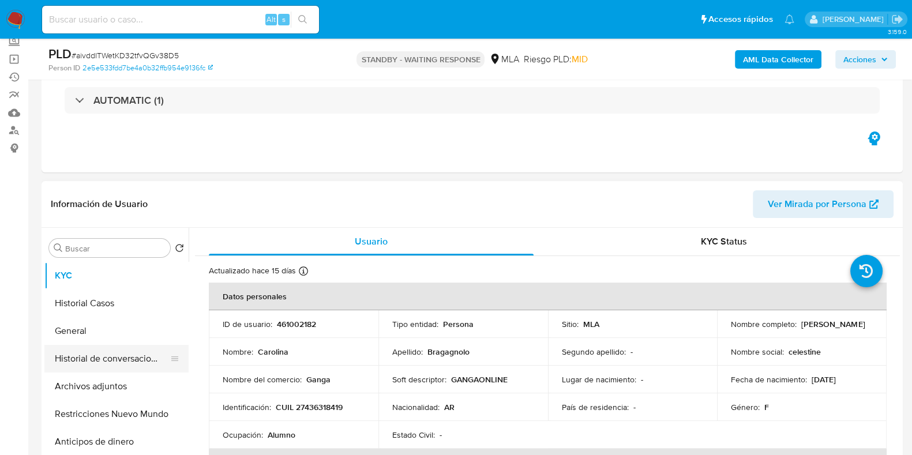
click at [77, 357] on button "Historial de conversaciones" at bounding box center [111, 359] width 135 height 28
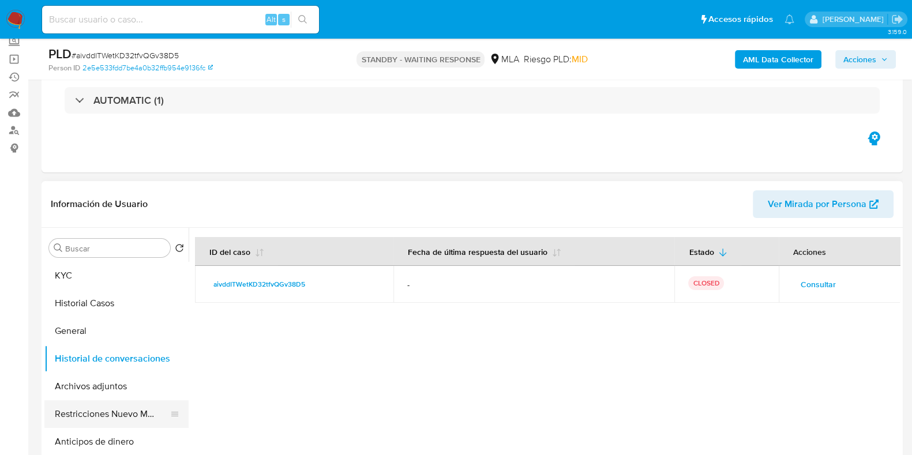
click at [87, 414] on button "Restricciones Nuevo Mundo" at bounding box center [111, 415] width 135 height 28
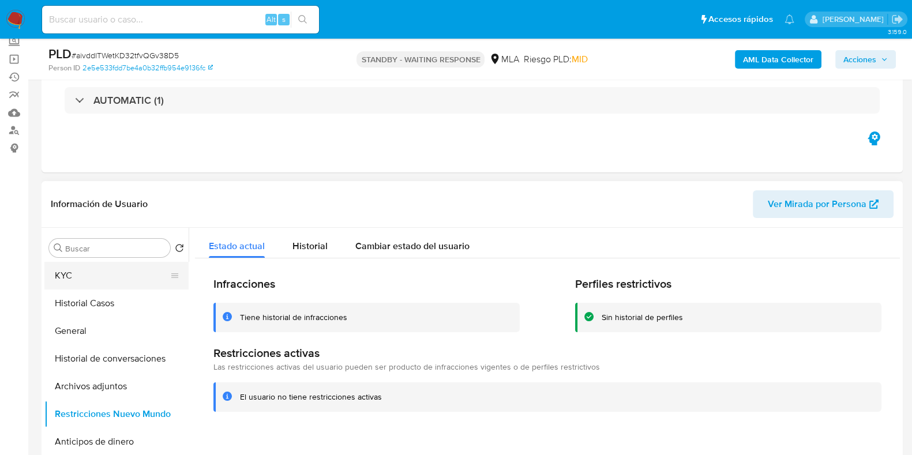
click at [79, 271] on button "KYC" at bounding box center [111, 276] width 135 height 28
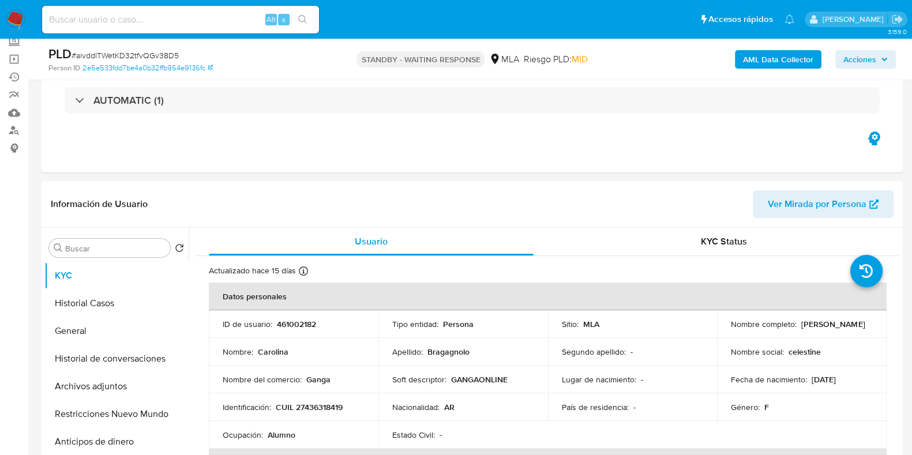
click at [862, 55] on span "Acciones" at bounding box center [860, 59] width 33 height 18
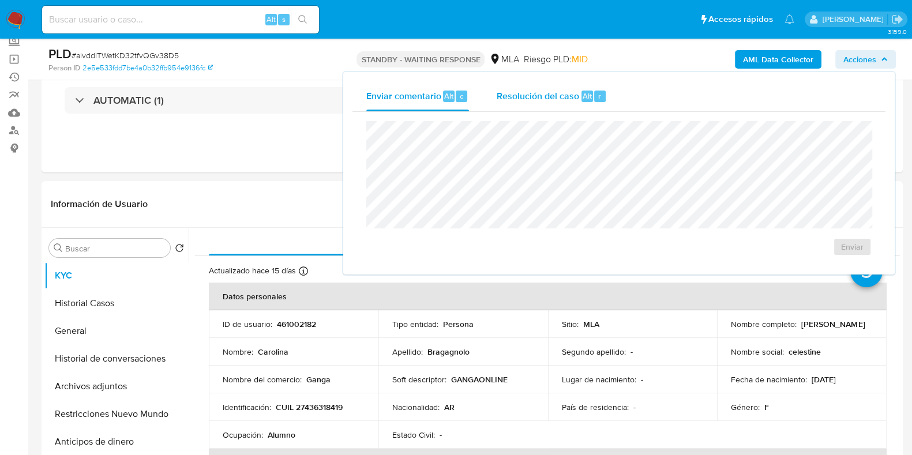
click at [610, 89] on button "Resolución del caso Alt r" at bounding box center [552, 96] width 138 height 30
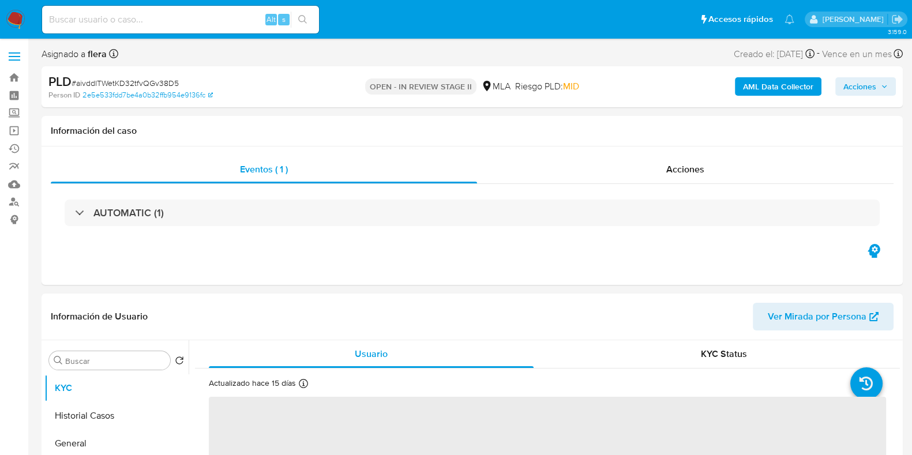
click at [869, 89] on span "Acciones" at bounding box center [860, 86] width 33 height 18
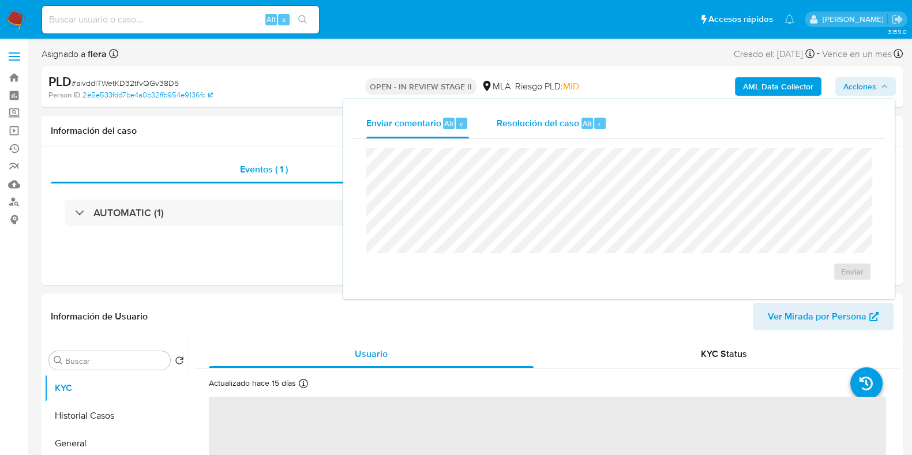
select select "10"
click at [575, 119] on span "Resolución del caso" at bounding box center [538, 123] width 83 height 13
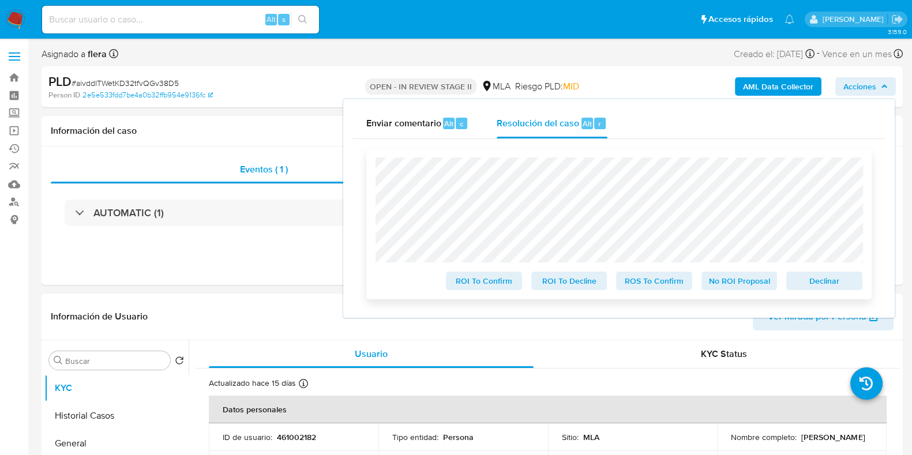
click at [721, 282] on span "No ROI Proposal" at bounding box center [740, 281] width 60 height 16
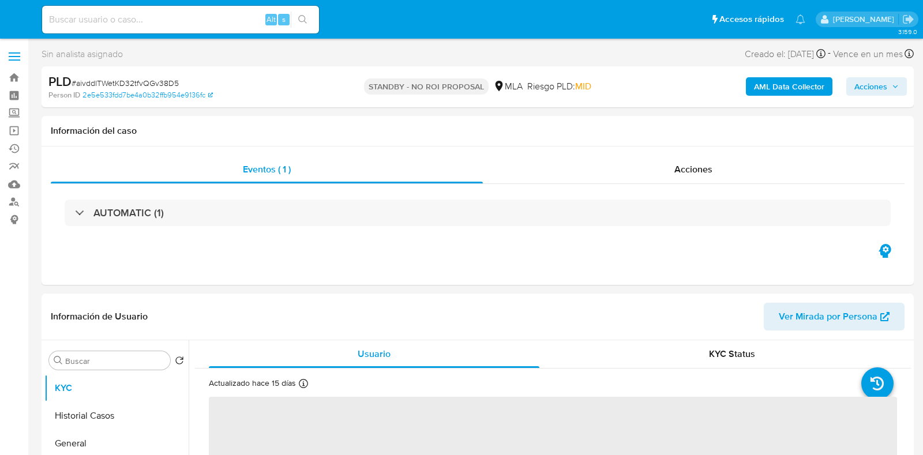
select select "10"
